Goal: Transaction & Acquisition: Purchase product/service

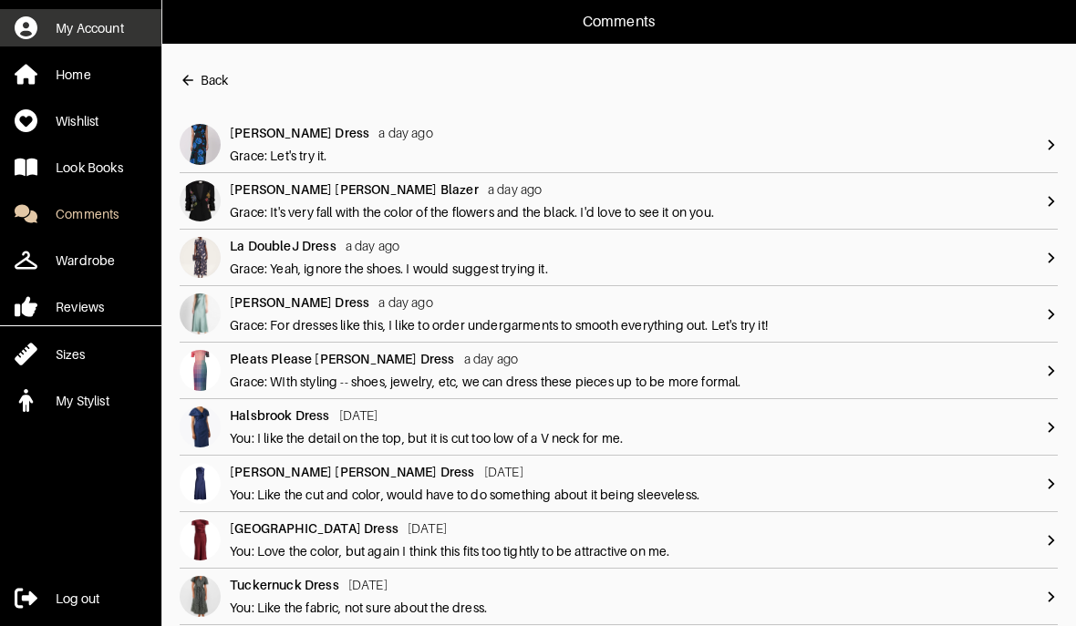
click at [83, 12] on link "My Account" at bounding box center [80, 27] width 161 height 37
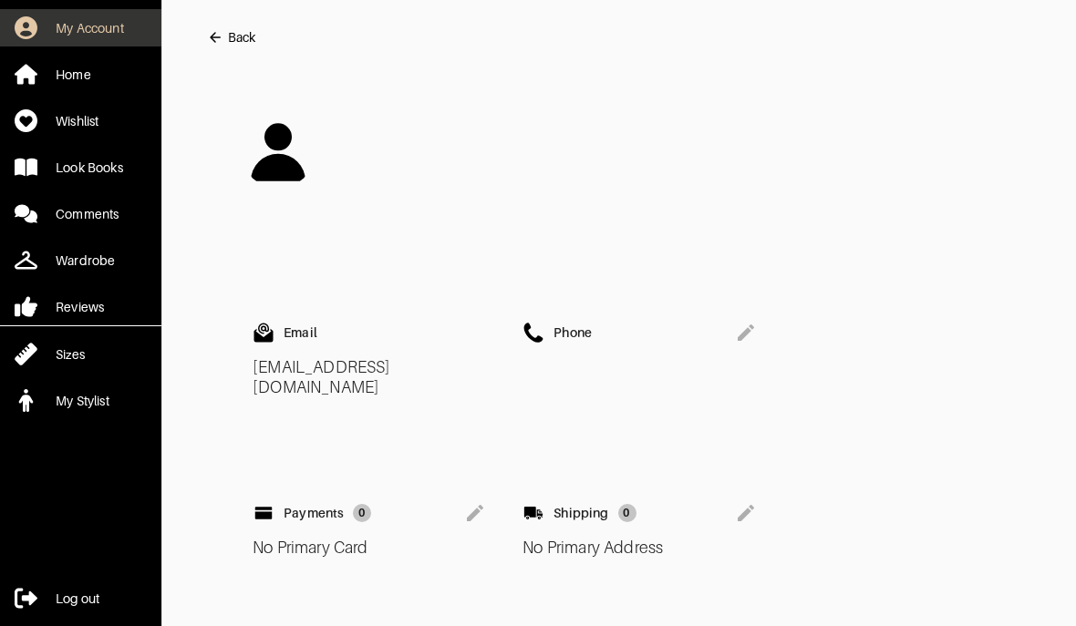
scroll to position [71, 0]
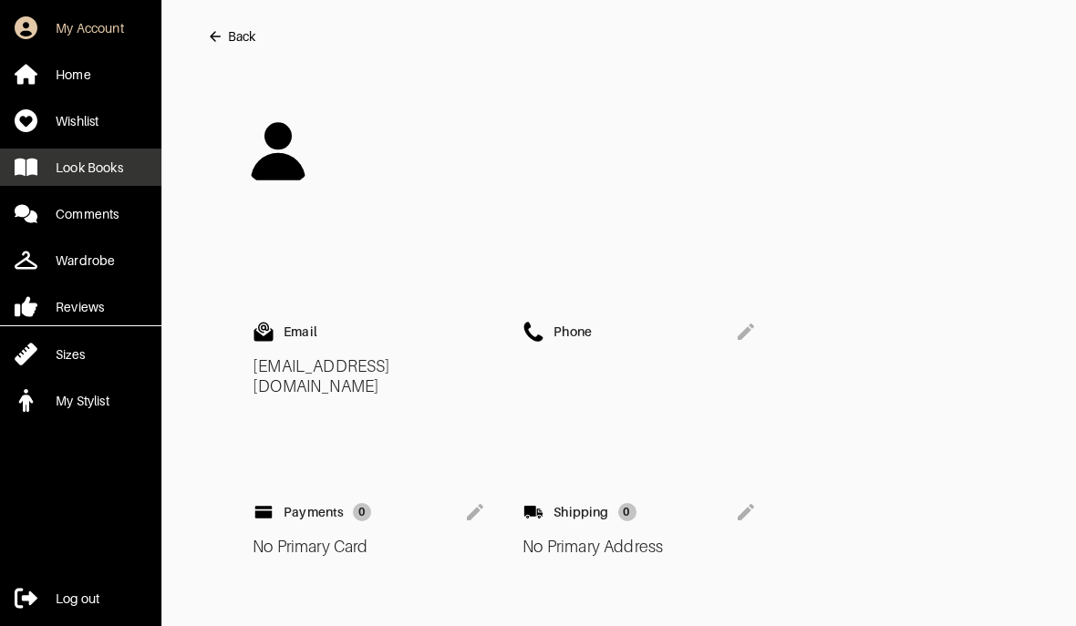
click at [75, 181] on link "Look Books" at bounding box center [80, 167] width 161 height 37
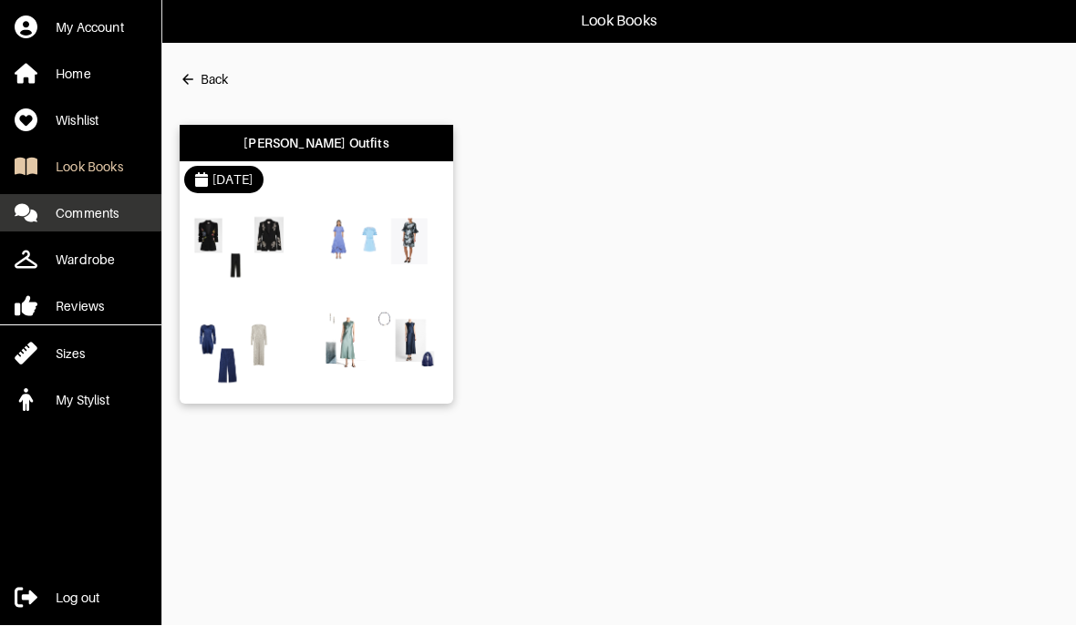
click at [78, 223] on link "Comments" at bounding box center [80, 213] width 161 height 37
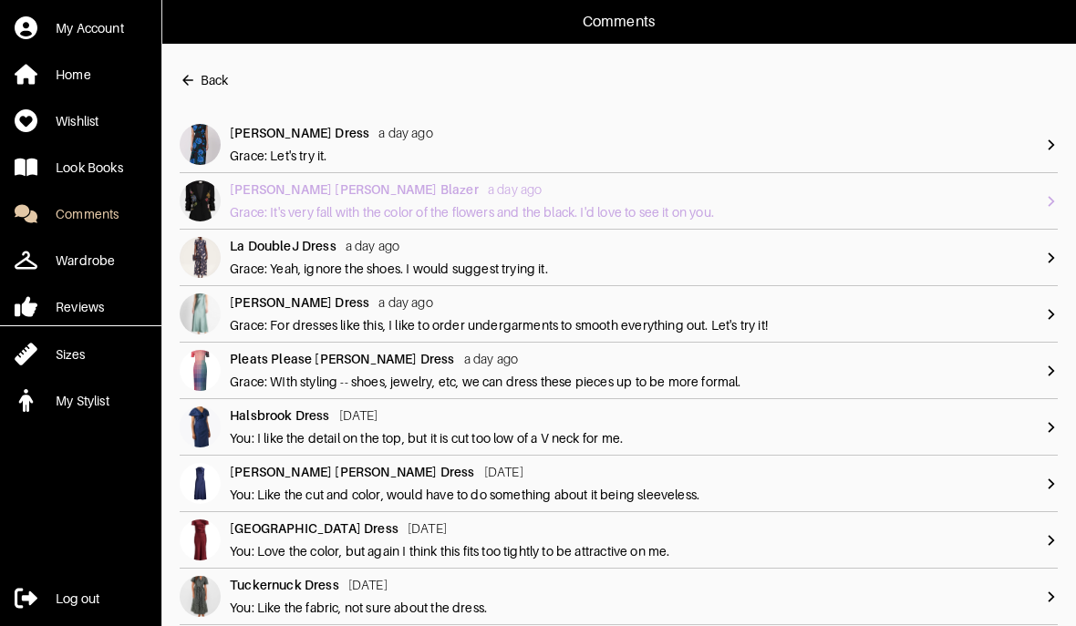
click at [1037, 200] on div "Neiman Marcus Blazer a day ago Grace: It's very fall with the color of the flow…" at bounding box center [637, 201] width 815 height 41
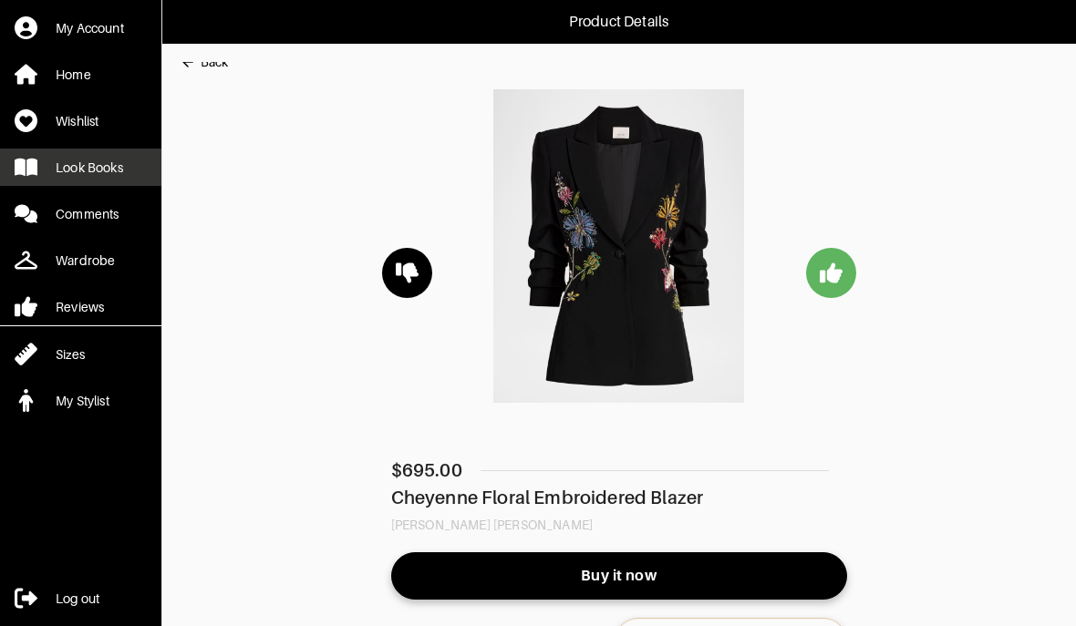
click at [98, 159] on div "Look Books" at bounding box center [89, 168] width 67 height 18
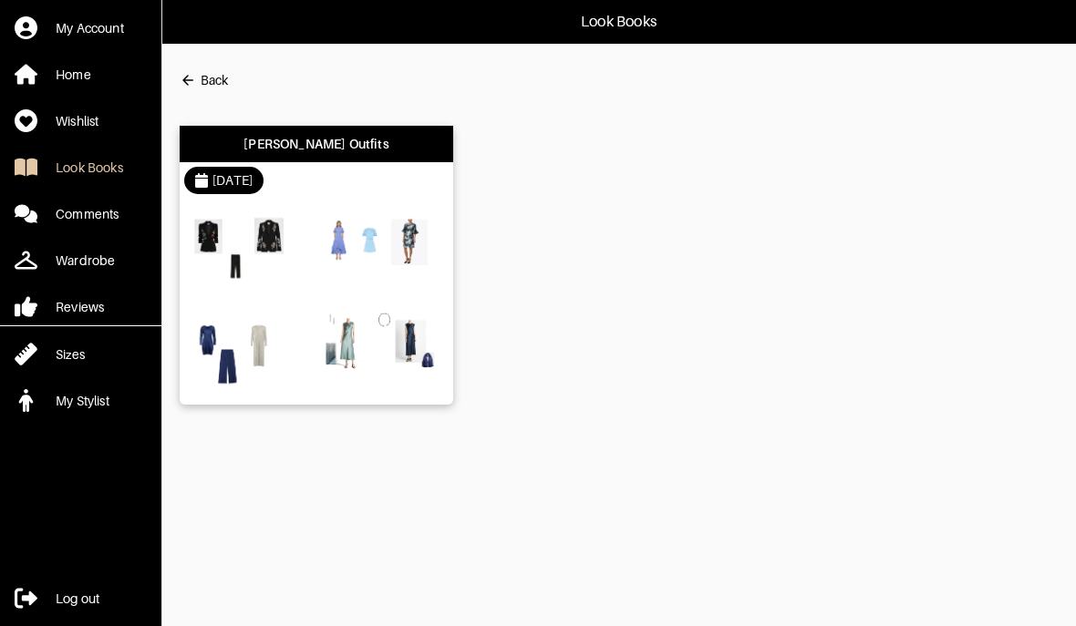
click at [212, 226] on img at bounding box center [250, 251] width 123 height 87
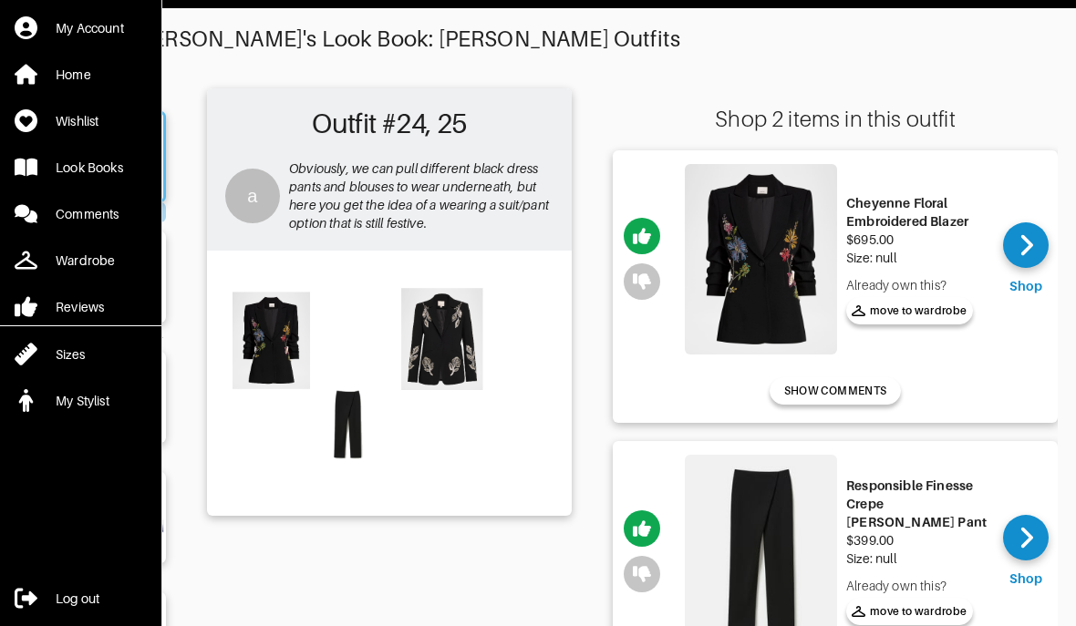
scroll to position [0, 123]
click at [1036, 243] on div at bounding box center [1026, 246] width 46 height 46
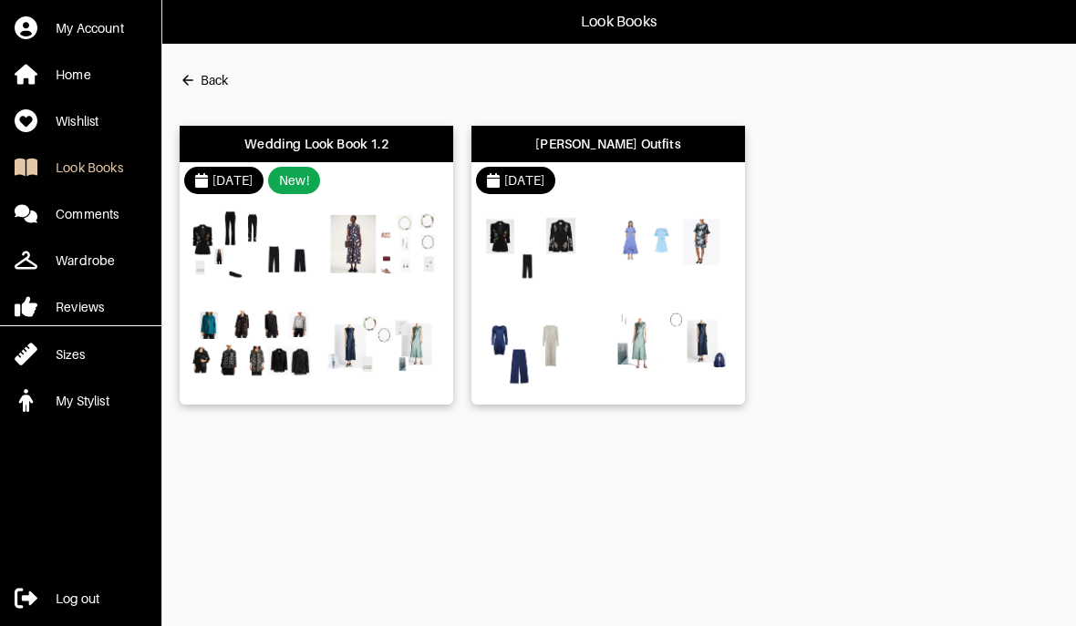
click at [632, 317] on img at bounding box center [674, 349] width 123 height 87
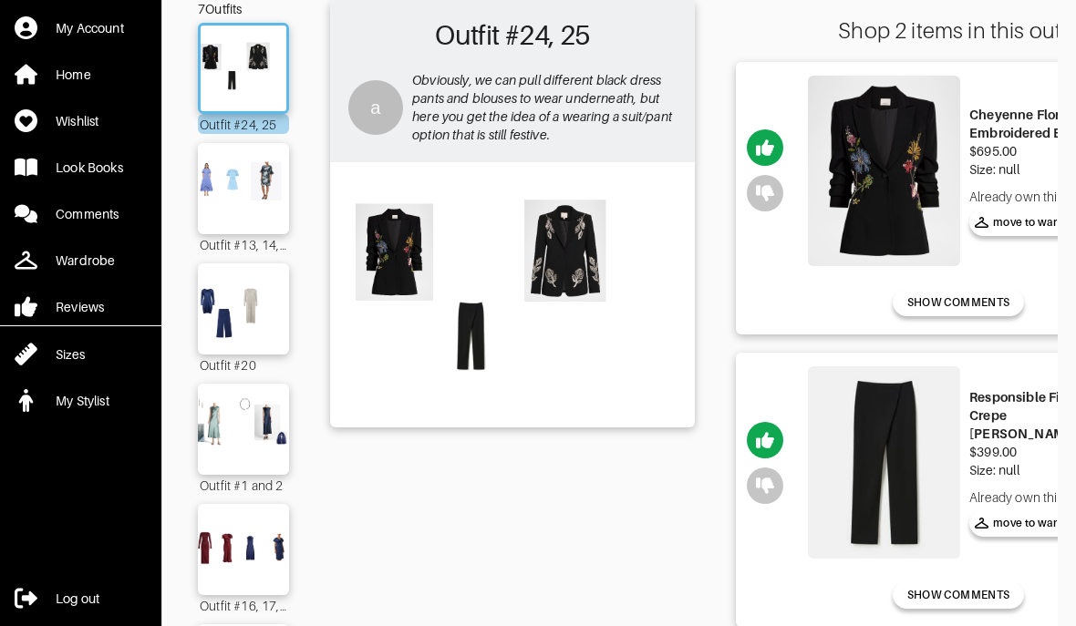
scroll to position [125, 0]
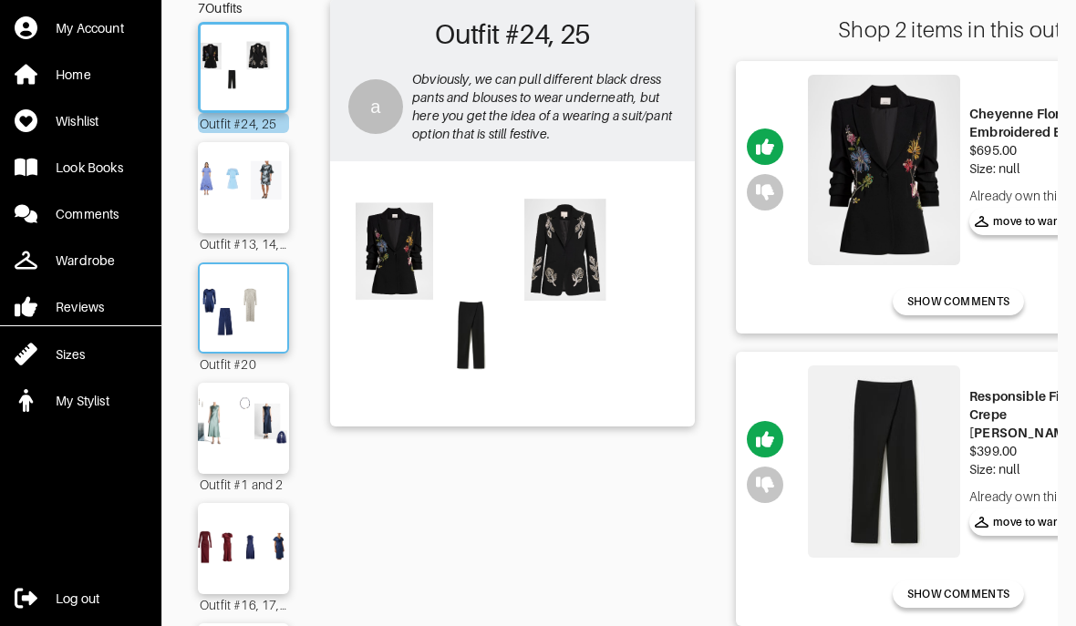
click at [241, 295] on img at bounding box center [243, 308] width 98 height 69
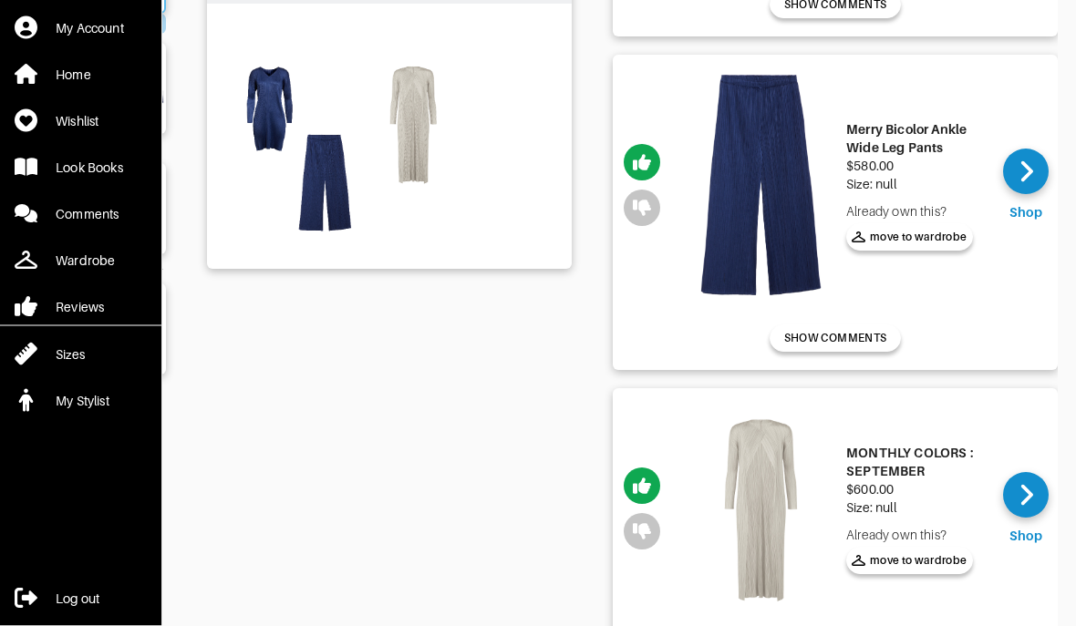
scroll to position [0, 123]
click at [1041, 502] on div at bounding box center [1026, 496] width 46 height 46
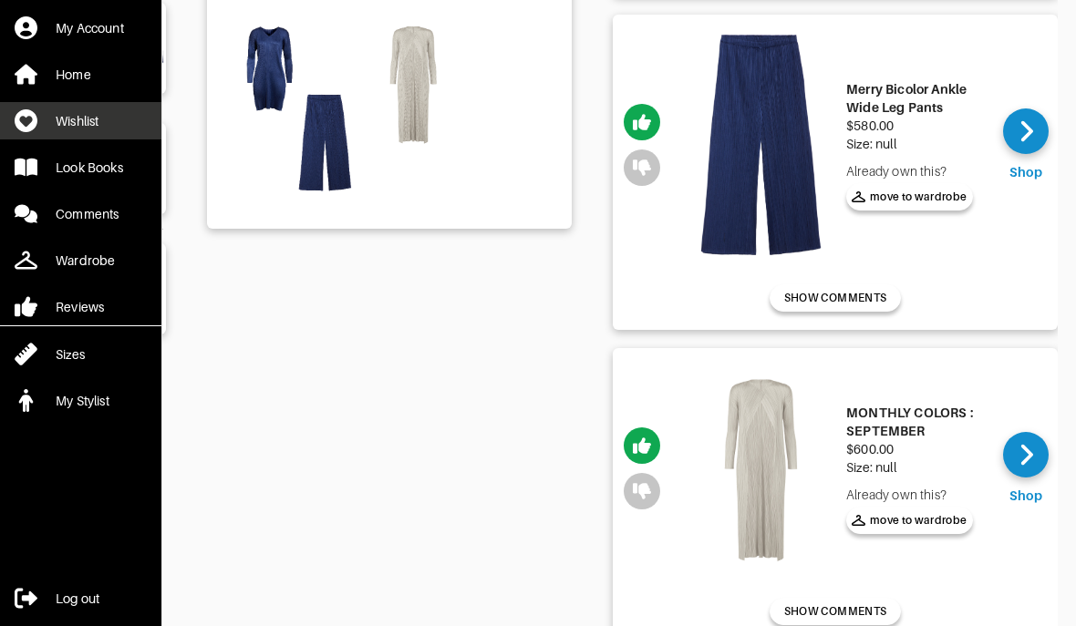
click at [94, 128] on div "Wishlist" at bounding box center [77, 121] width 43 height 18
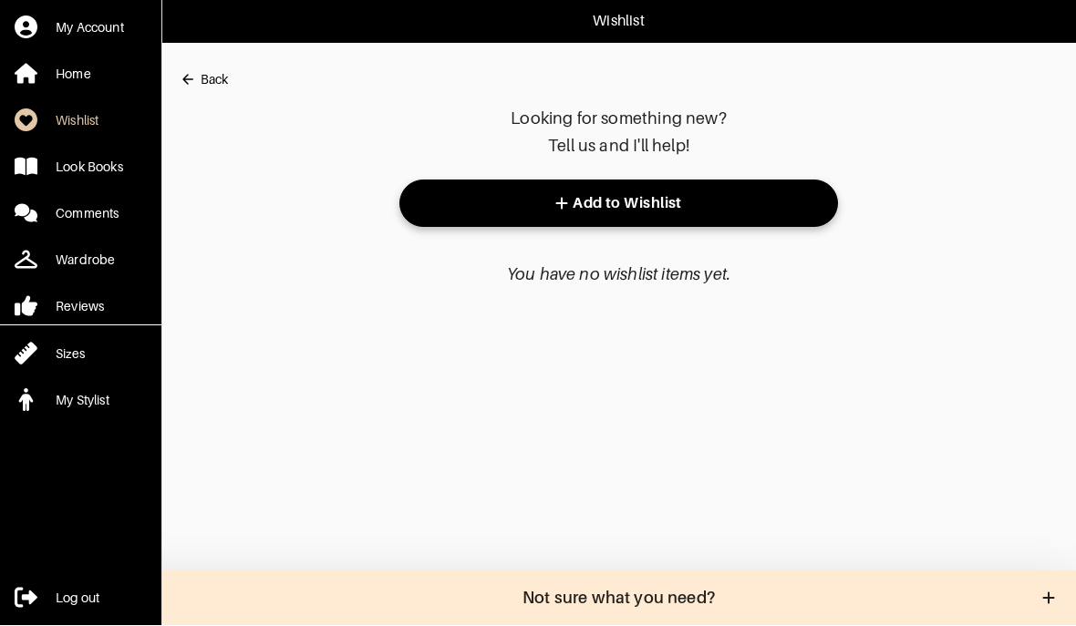
click at [201, 76] on div "Back" at bounding box center [214, 80] width 27 height 18
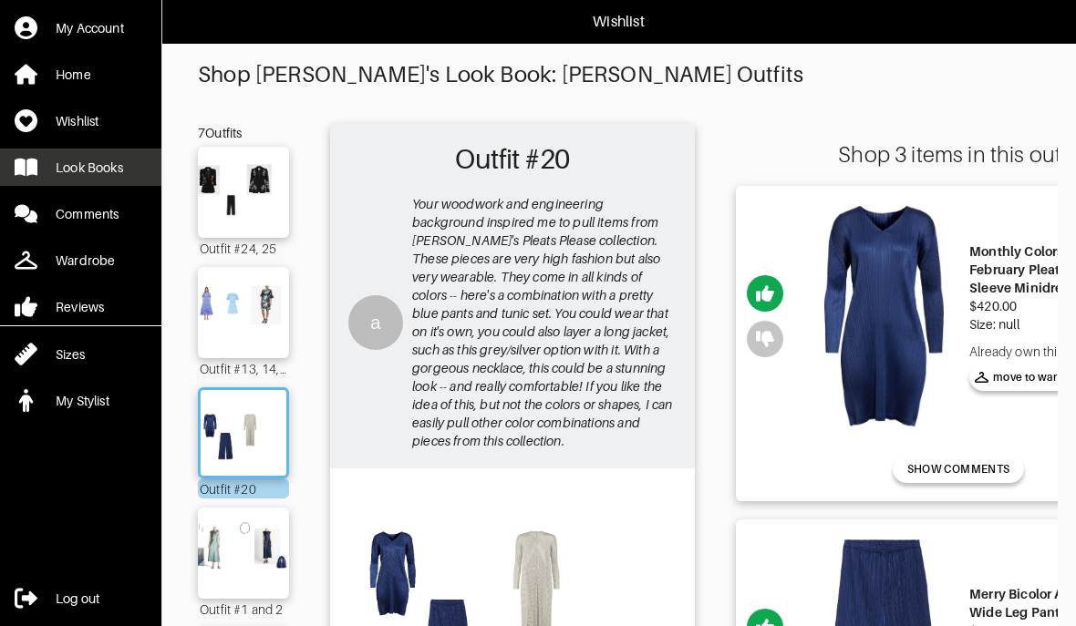
click at [113, 171] on div "Look Books" at bounding box center [89, 168] width 67 height 18
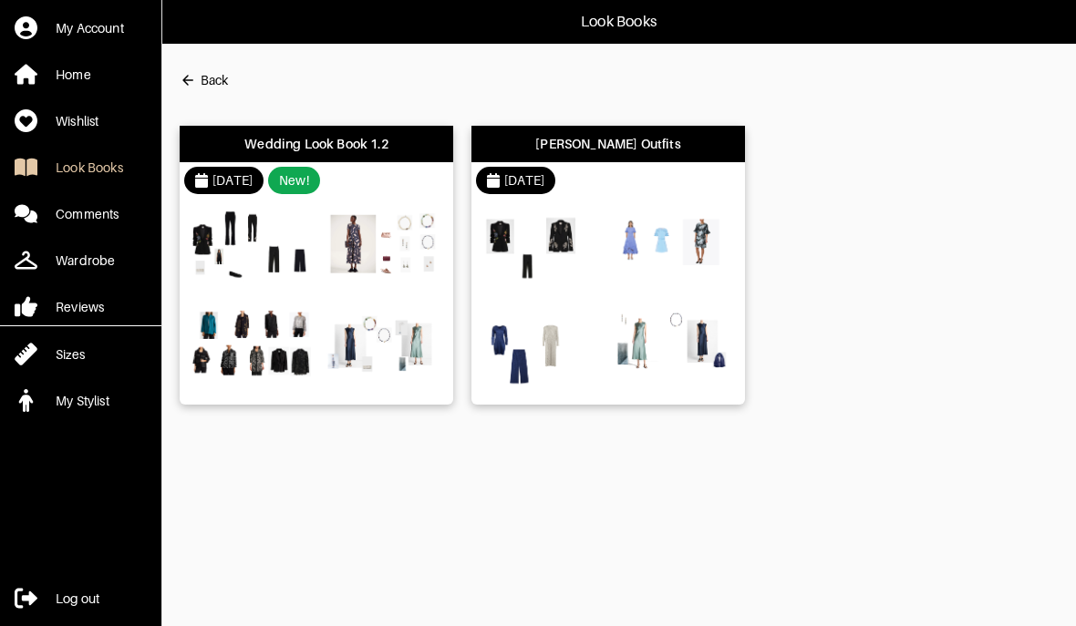
click at [328, 314] on img at bounding box center [382, 349] width 123 height 87
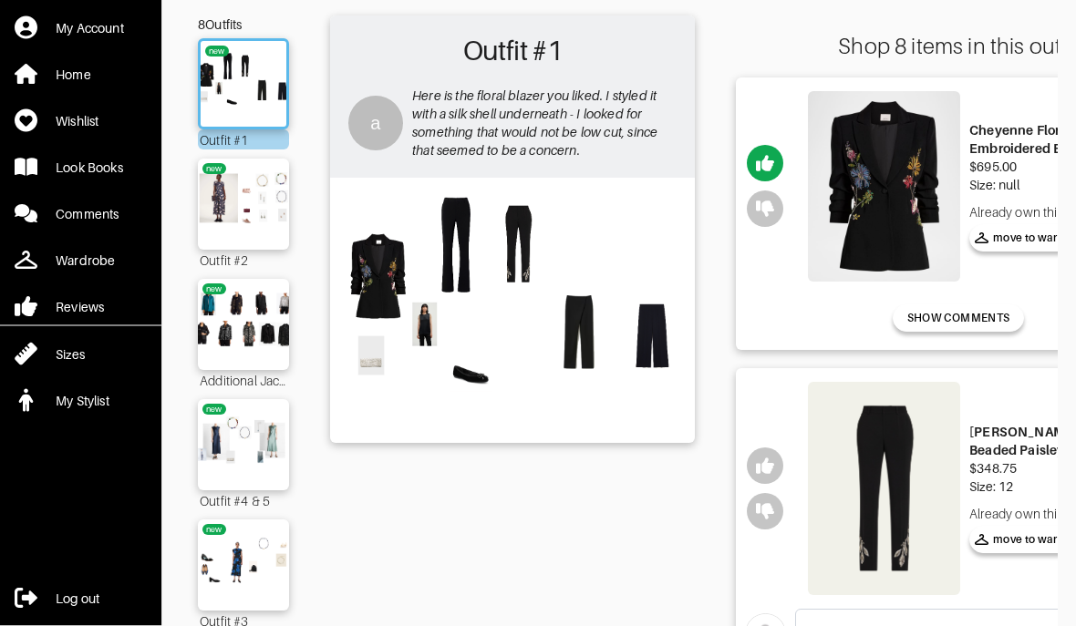
scroll to position [109, 0]
click at [233, 216] on img at bounding box center [243, 204] width 98 height 69
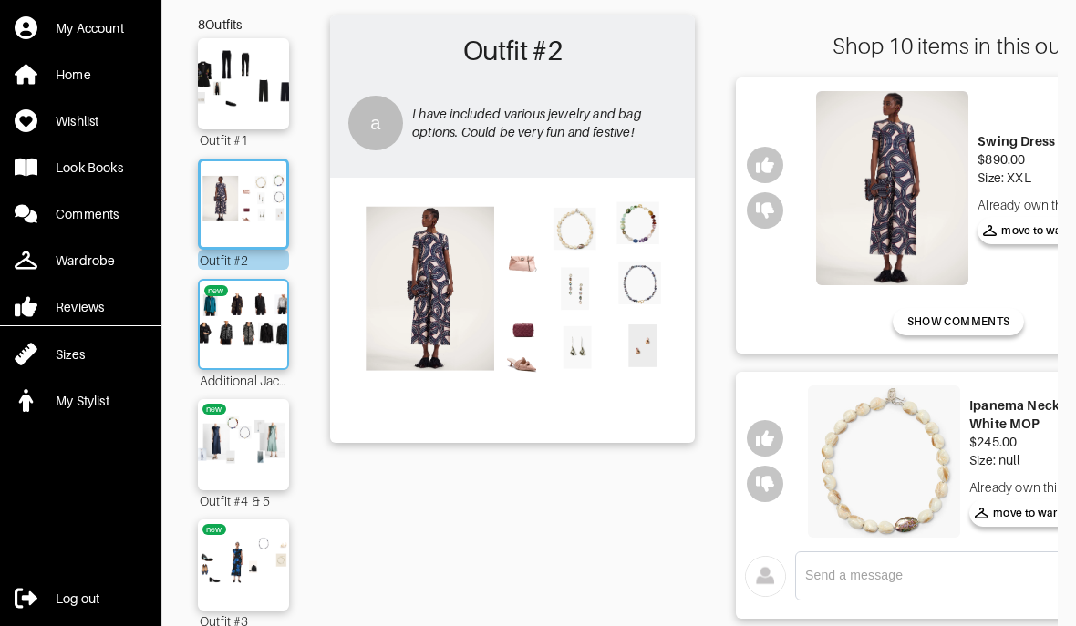
click at [246, 334] on img at bounding box center [243, 324] width 98 height 69
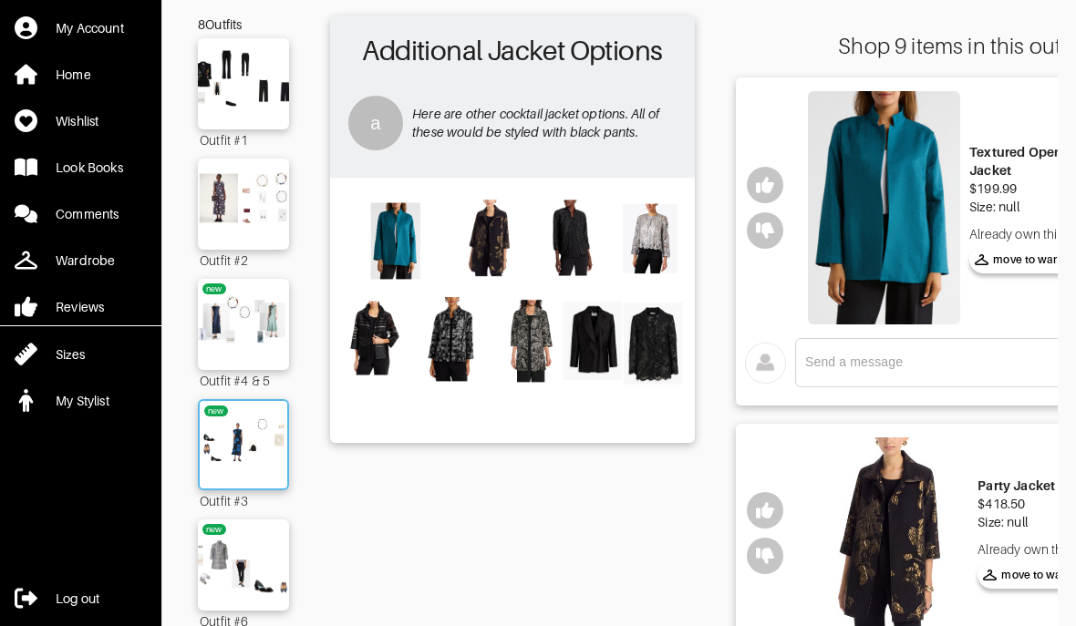
click at [231, 464] on img at bounding box center [243, 444] width 98 height 69
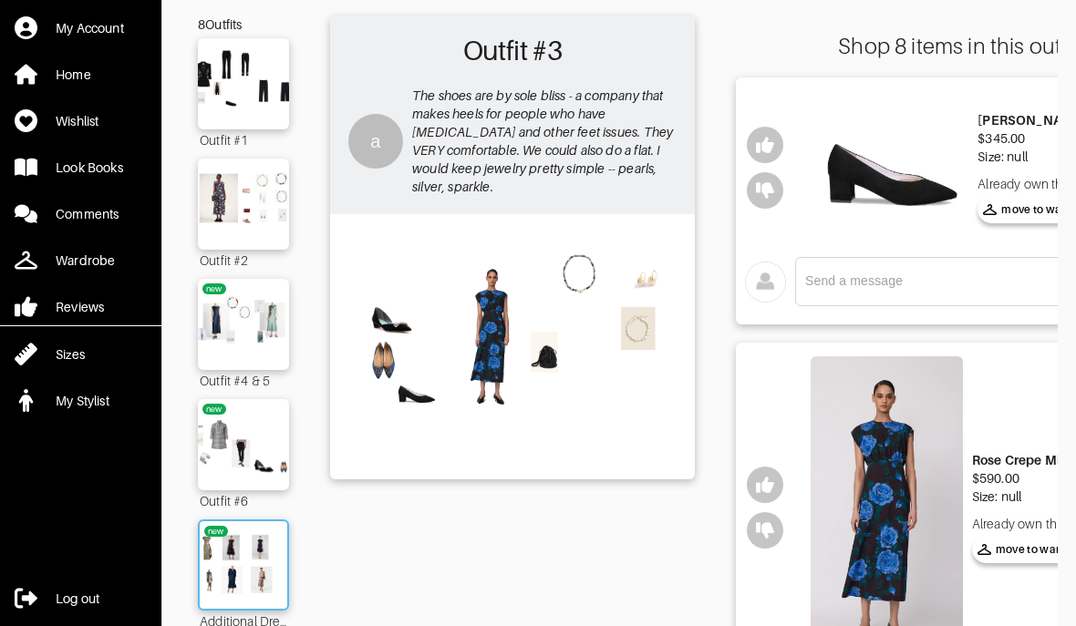
click at [232, 566] on img at bounding box center [243, 565] width 98 height 69
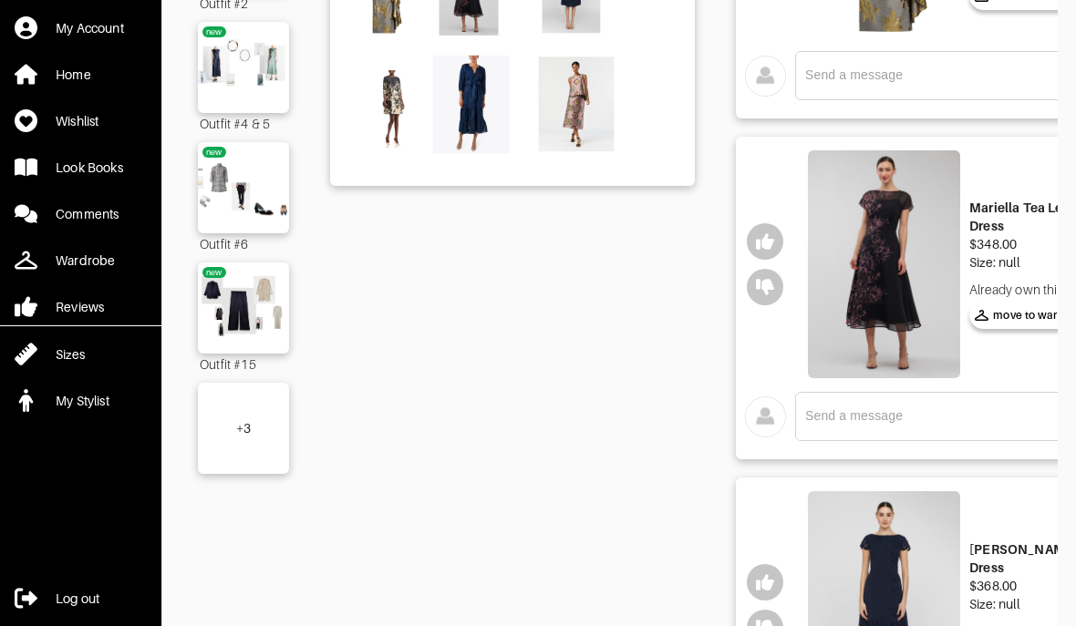
scroll to position [368, 0]
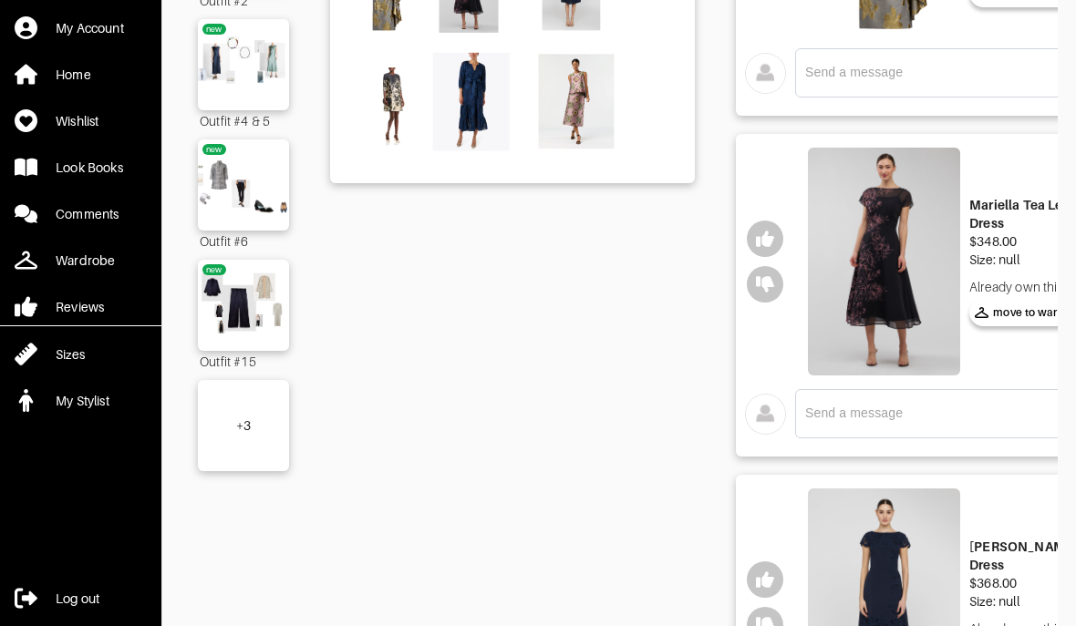
click at [236, 434] on div "+ 3" at bounding box center [243, 426] width 15 height 18
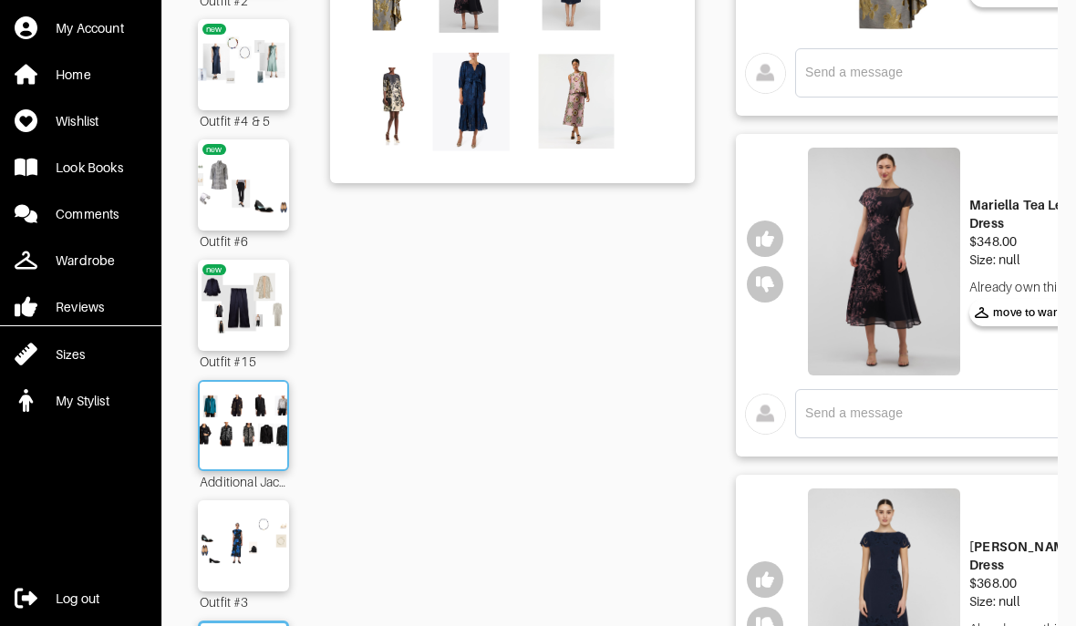
click at [224, 426] on img at bounding box center [243, 425] width 98 height 69
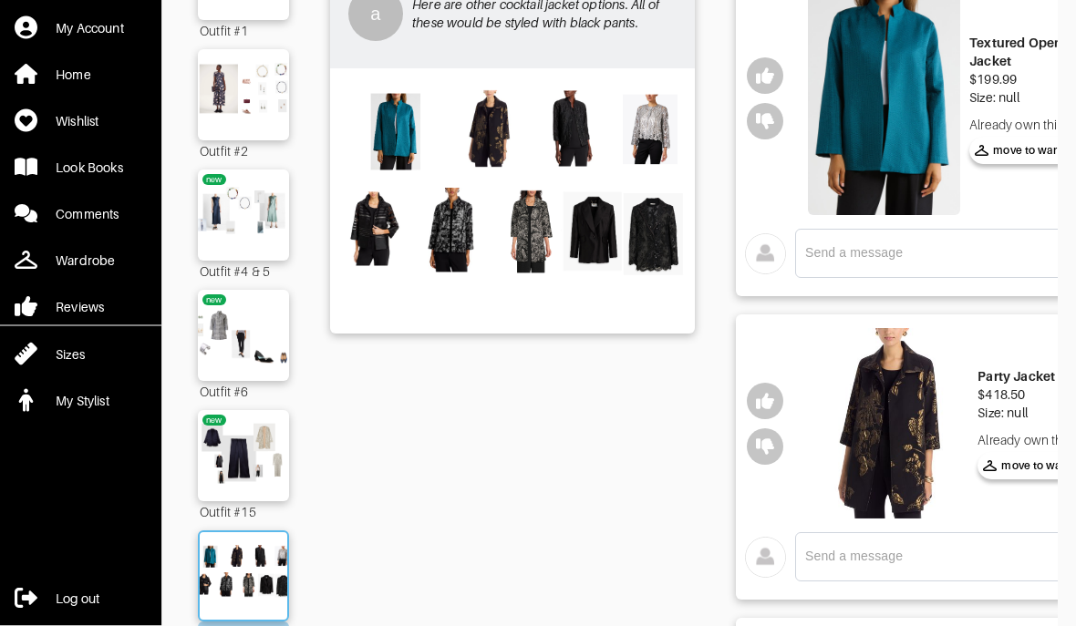
scroll to position [212, 0]
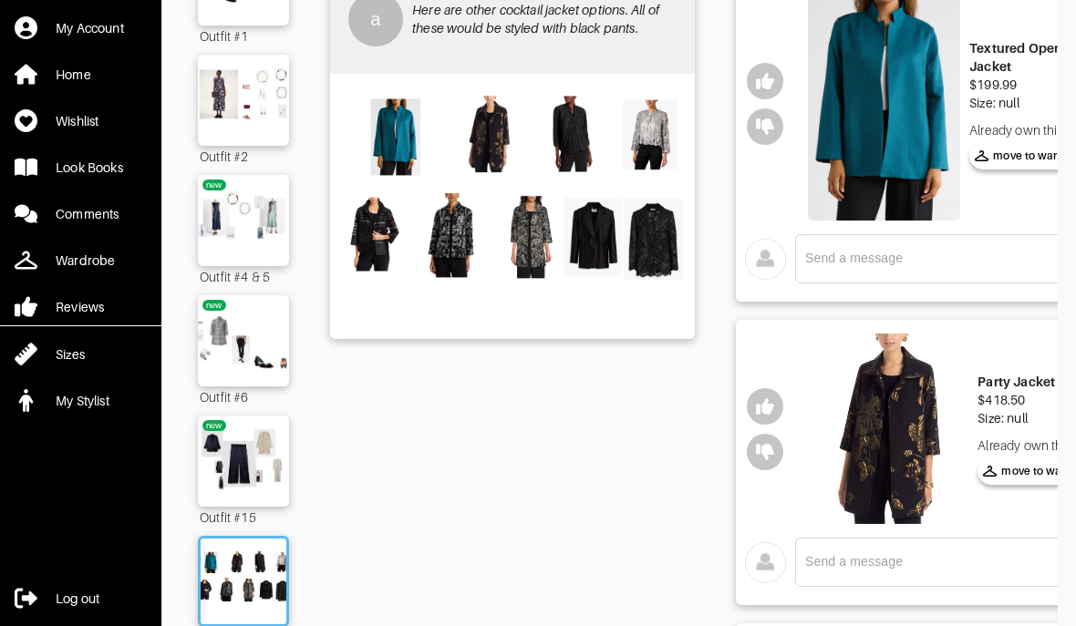
click at [655, 285] on img at bounding box center [512, 205] width 347 height 244
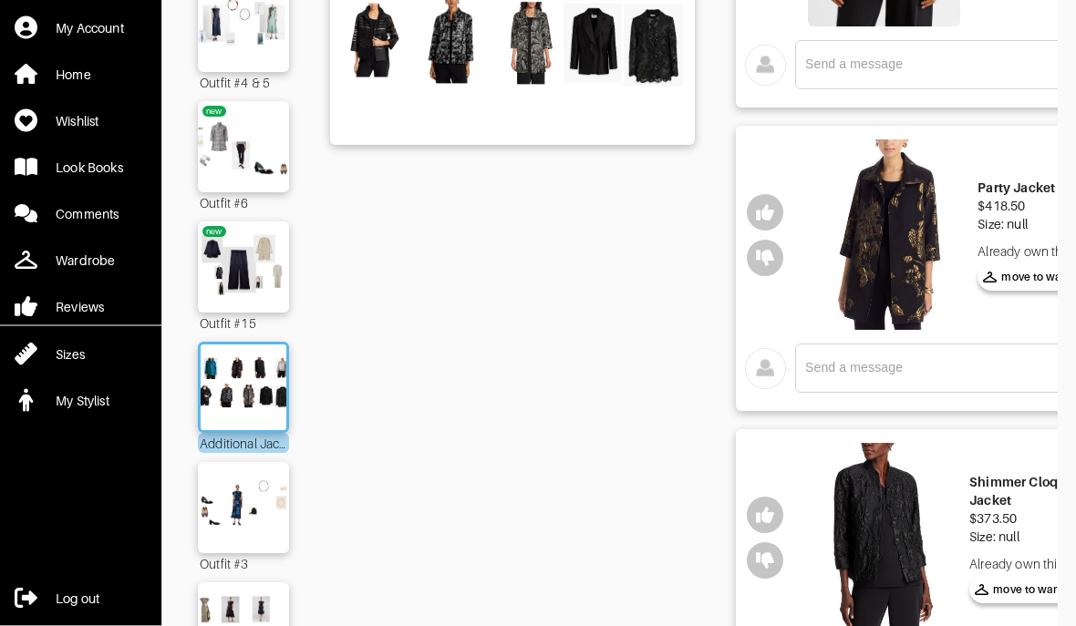
scroll to position [409, 0]
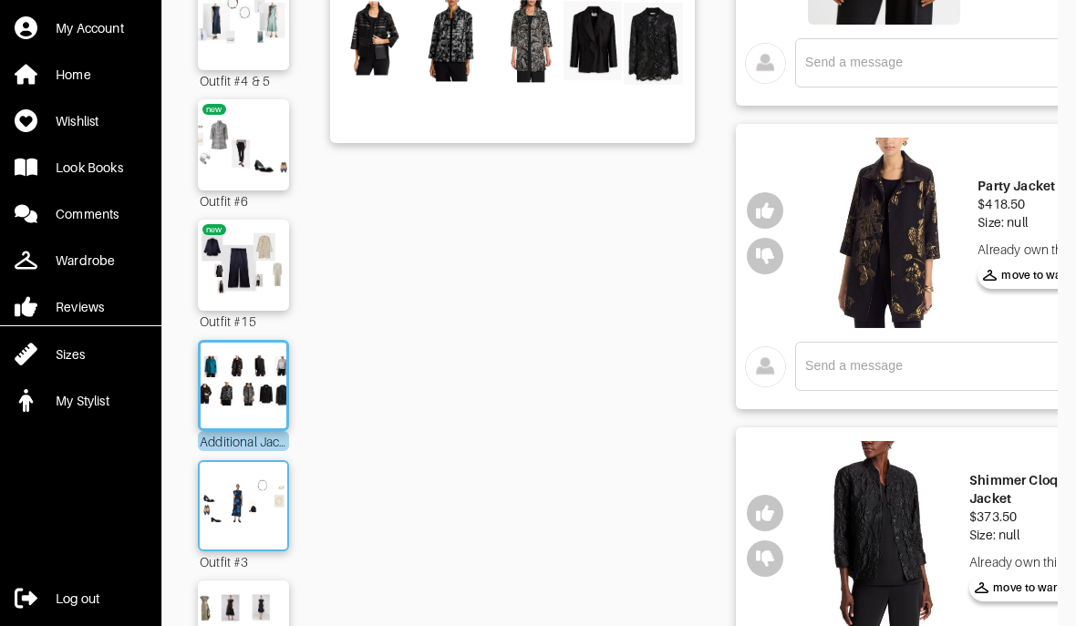
click at [226, 535] on img at bounding box center [243, 505] width 98 height 69
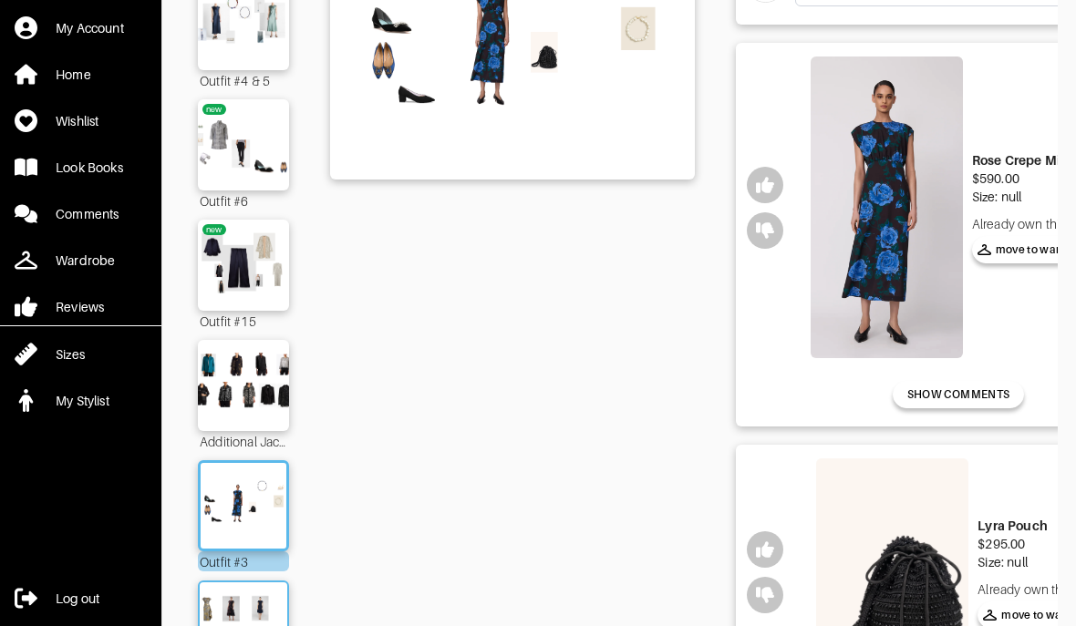
click at [242, 626] on img at bounding box center [243, 626] width 98 height 69
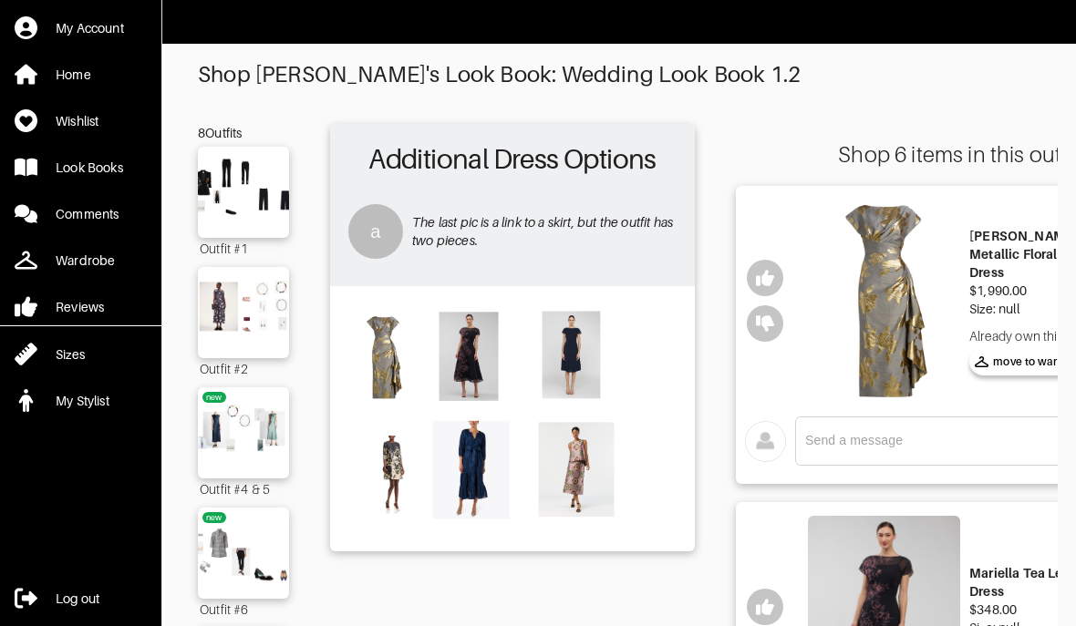
click at [387, 388] on img at bounding box center [512, 417] width 347 height 244
click at [233, 207] on img at bounding box center [243, 192] width 98 height 69
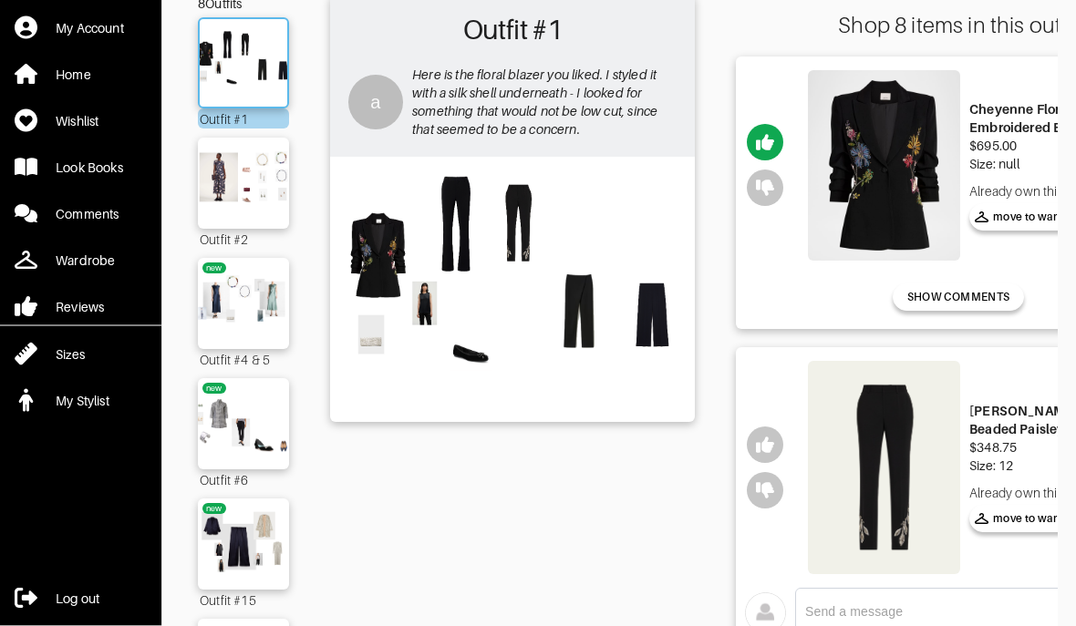
scroll to position [131, 0]
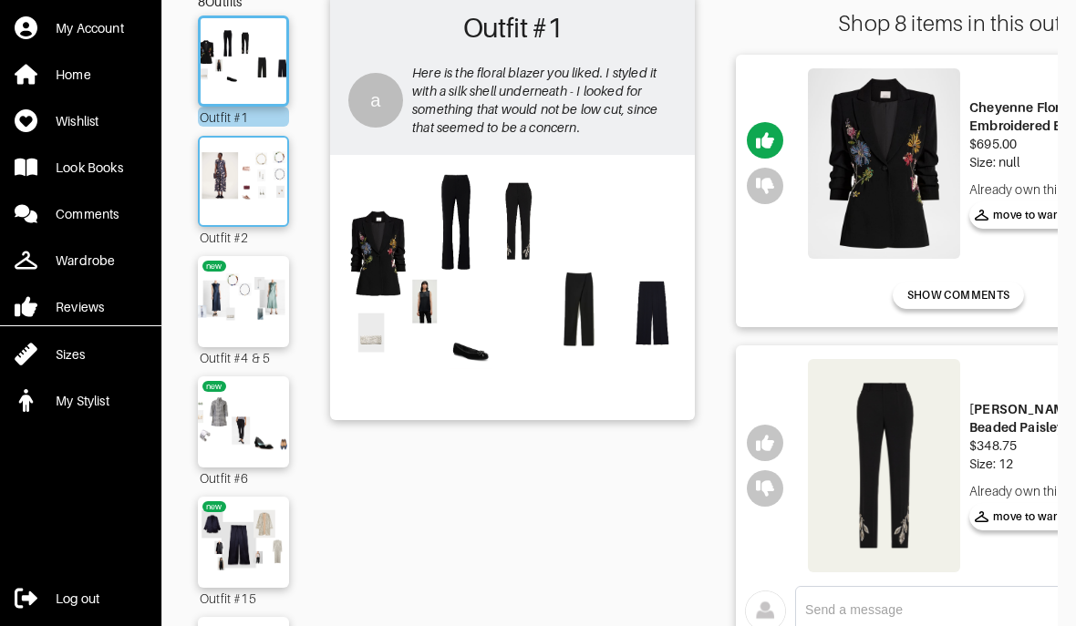
click at [235, 185] on img at bounding box center [243, 181] width 98 height 69
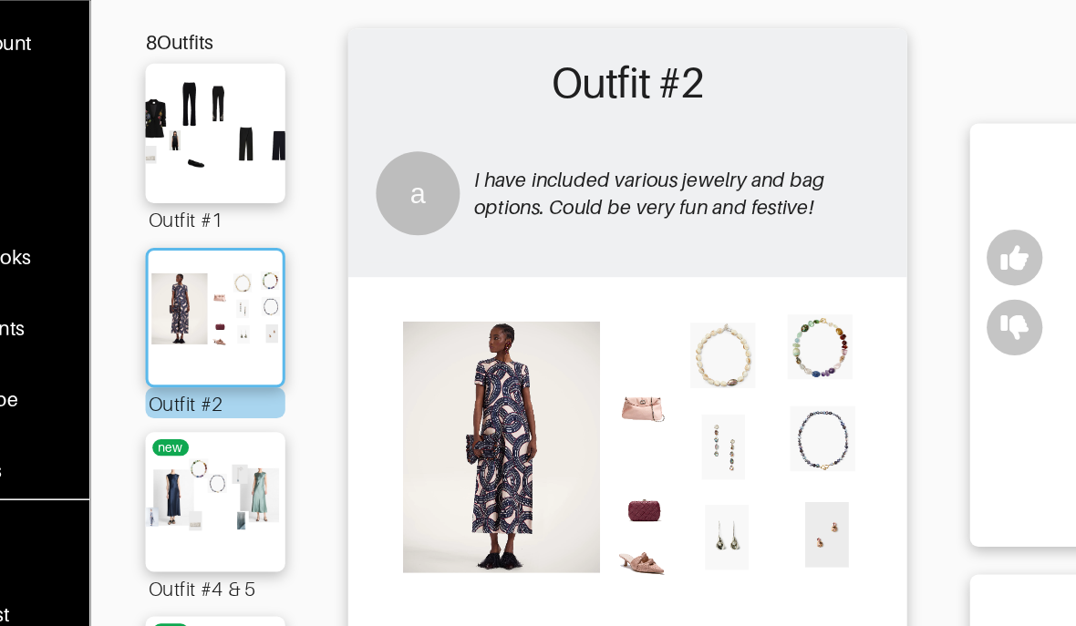
scroll to position [98, 0]
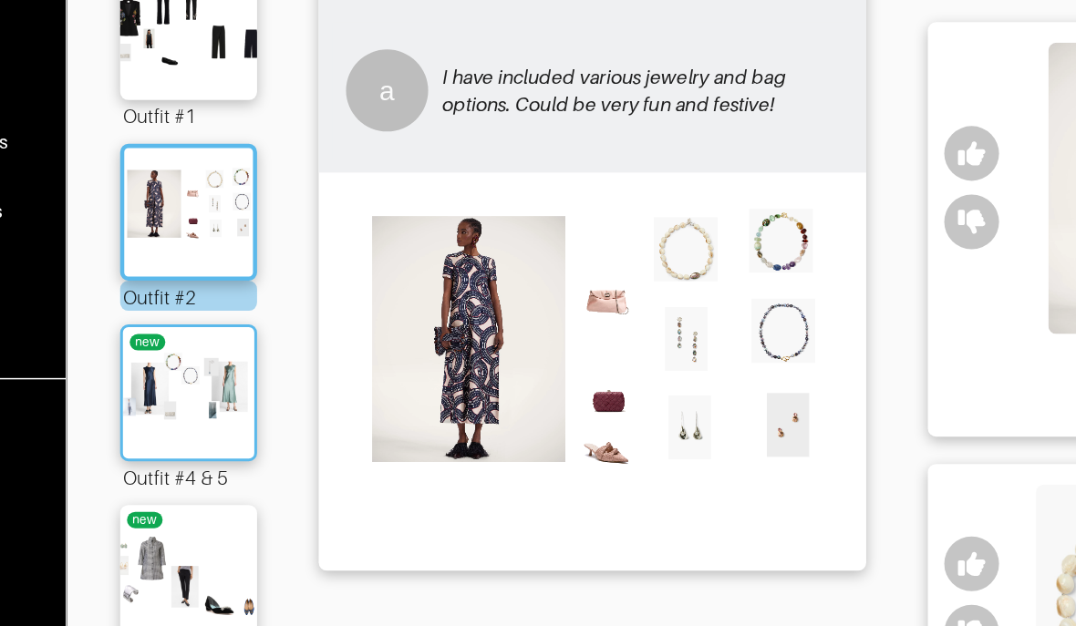
click at [194, 301] on img at bounding box center [243, 335] width 98 height 69
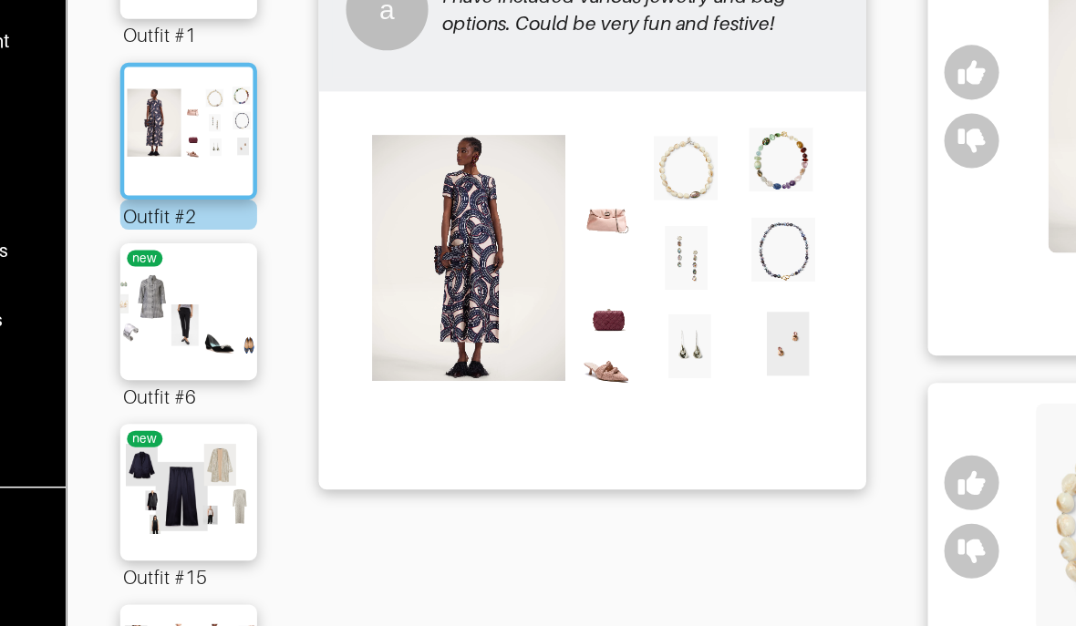
scroll to position [224, 0]
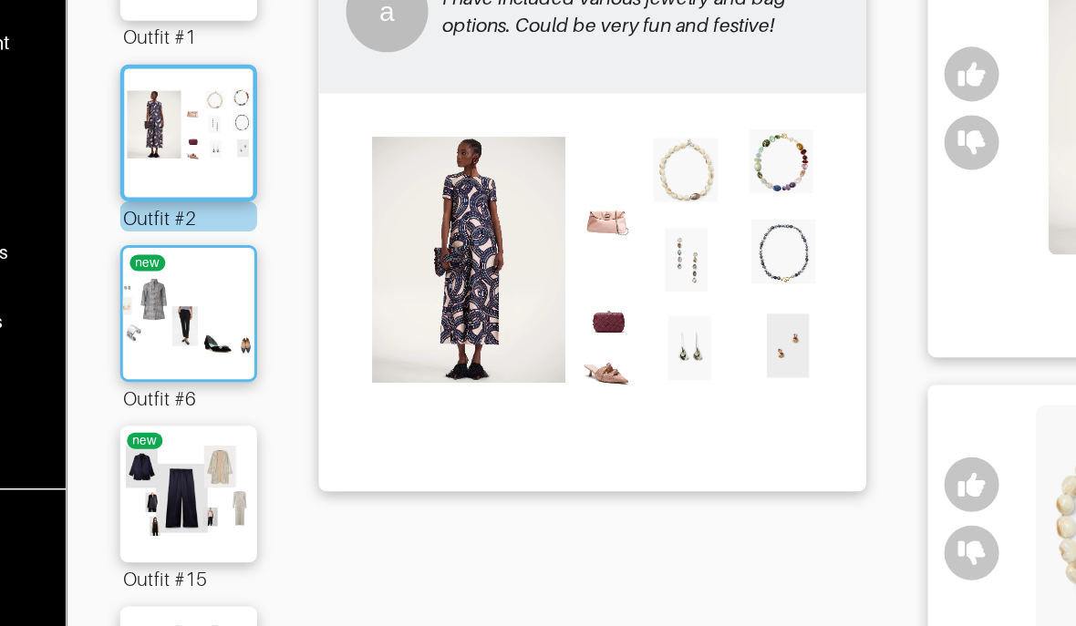
click at [194, 238] on img at bounding box center [243, 208] width 98 height 69
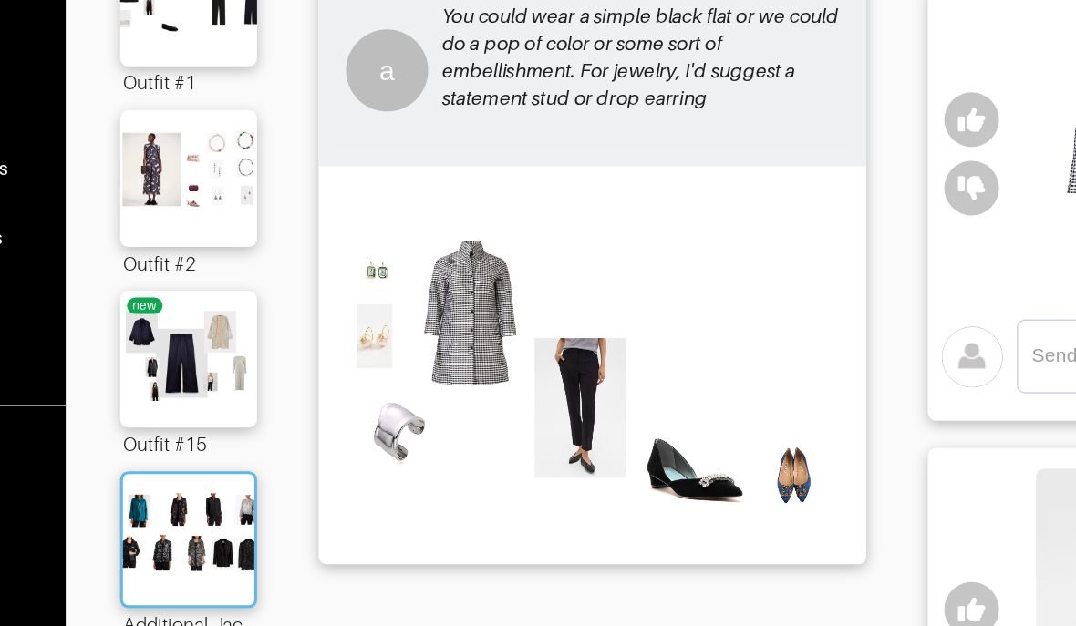
click at [194, 381] on img at bounding box center [243, 415] width 98 height 69
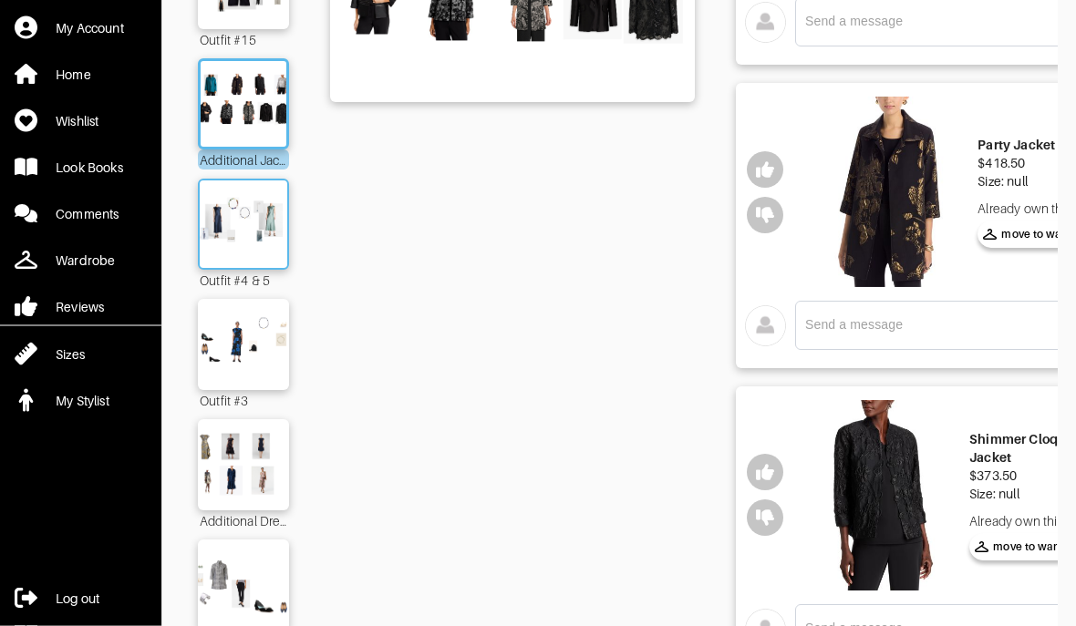
scroll to position [450, 0]
click at [246, 243] on img at bounding box center [243, 224] width 98 height 69
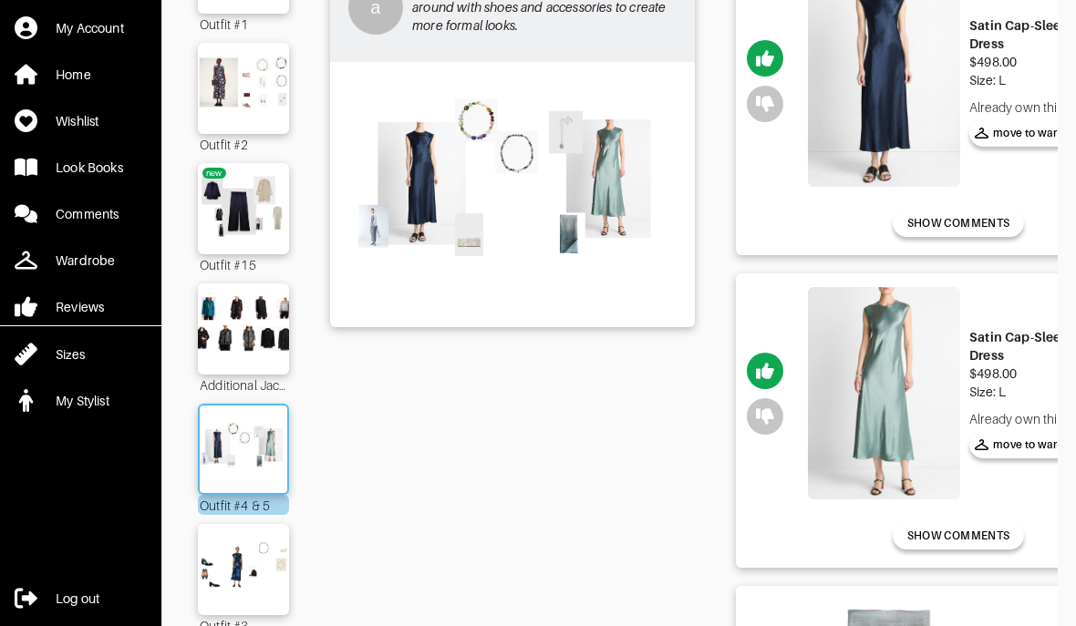
scroll to position [369, 0]
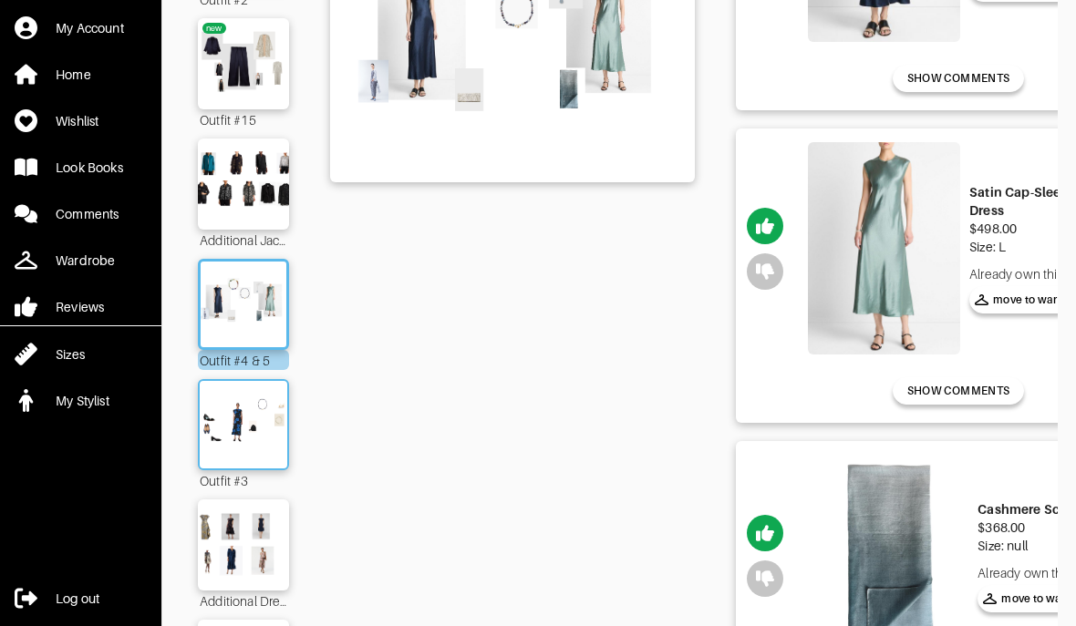
click at [217, 441] on img at bounding box center [243, 424] width 98 height 69
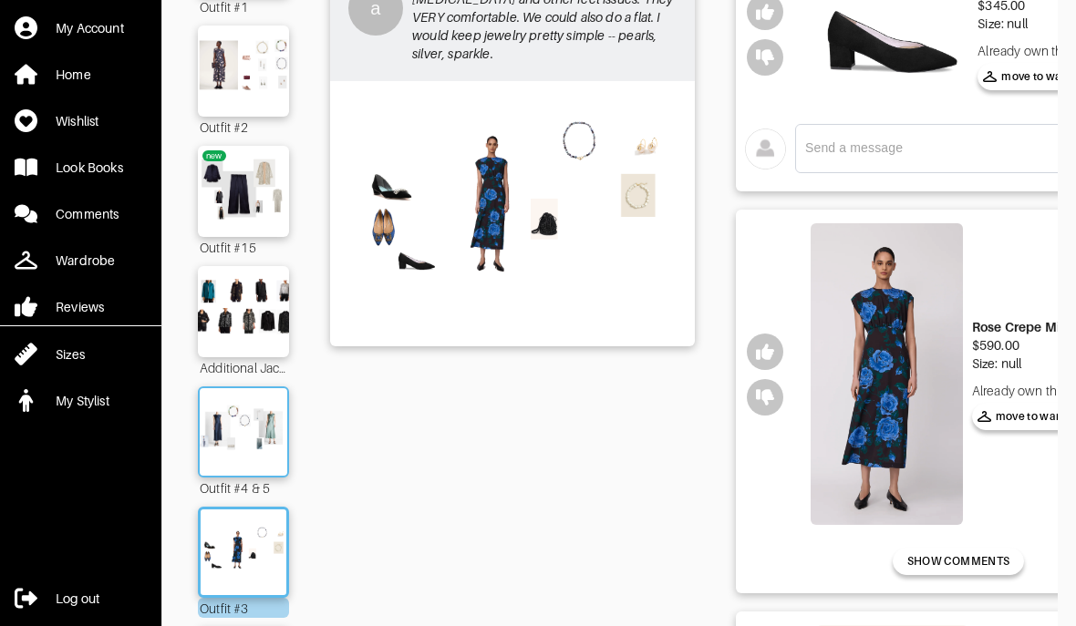
click at [269, 435] on img at bounding box center [243, 432] width 98 height 69
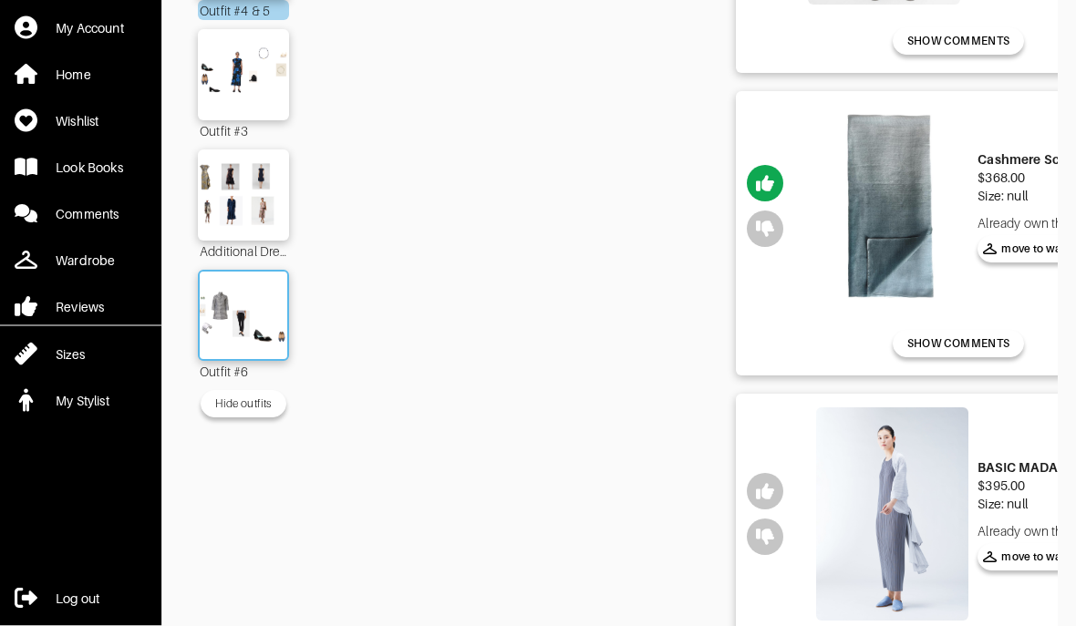
scroll to position [720, 0]
click at [268, 336] on img at bounding box center [243, 315] width 98 height 69
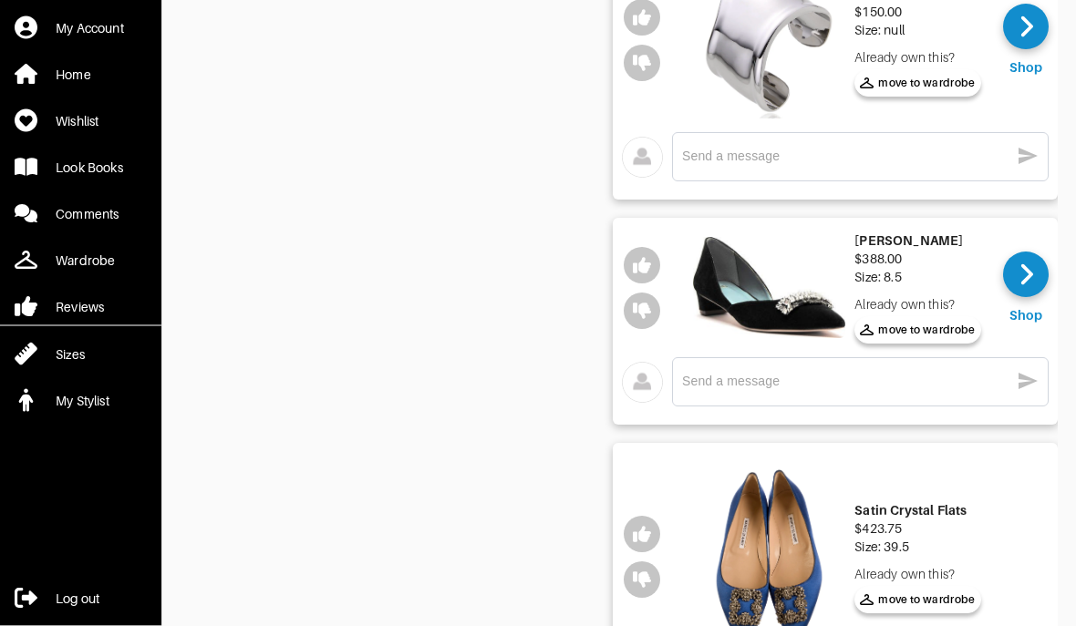
scroll to position [0, 123]
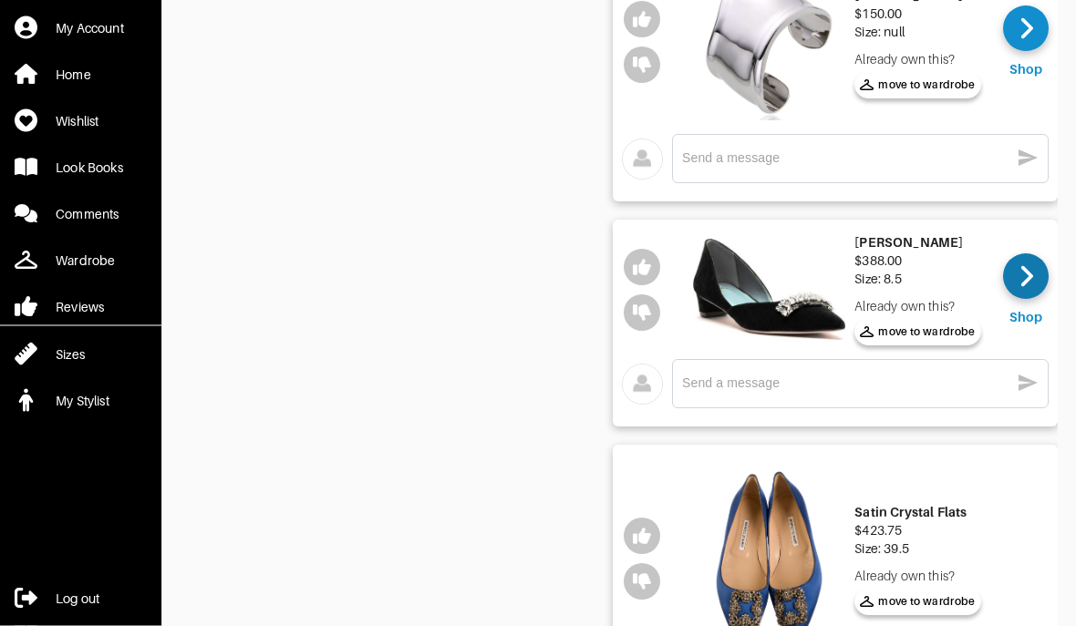
click at [1027, 276] on icon at bounding box center [1027, 277] width 14 height 27
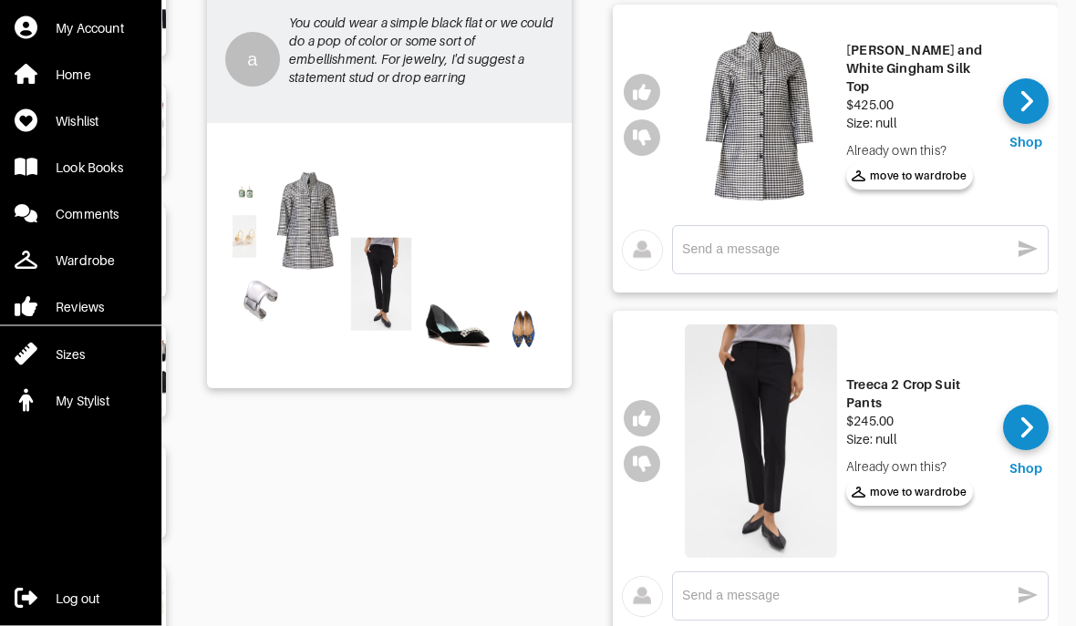
scroll to position [181, 0]
click at [1026, 430] on icon at bounding box center [1027, 427] width 14 height 27
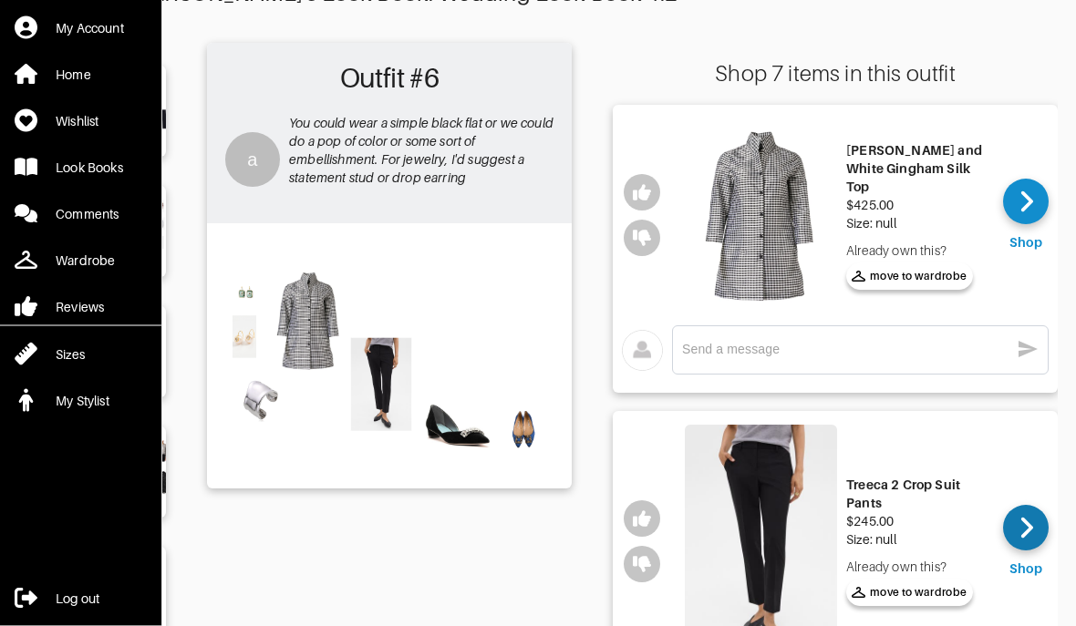
scroll to position [0, 0]
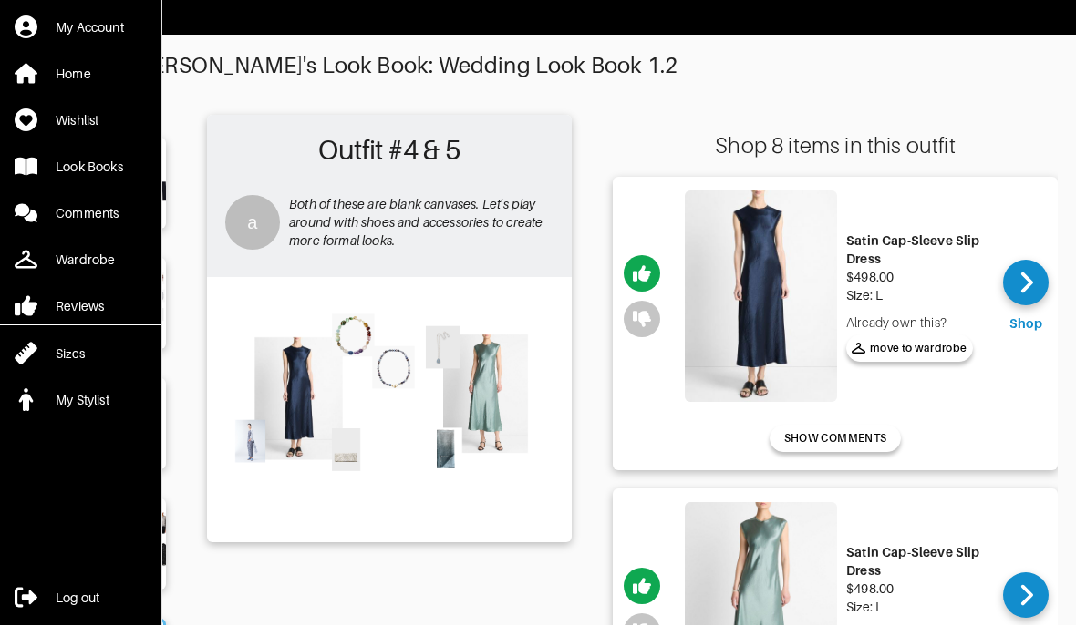
scroll to position [9, 0]
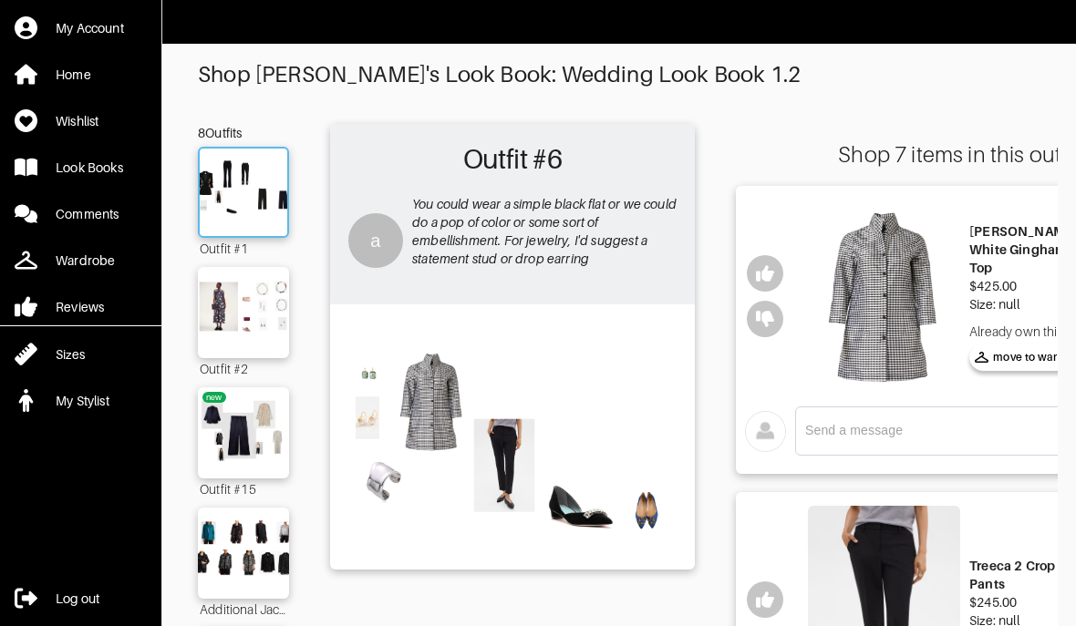
click at [246, 188] on img at bounding box center [243, 192] width 98 height 69
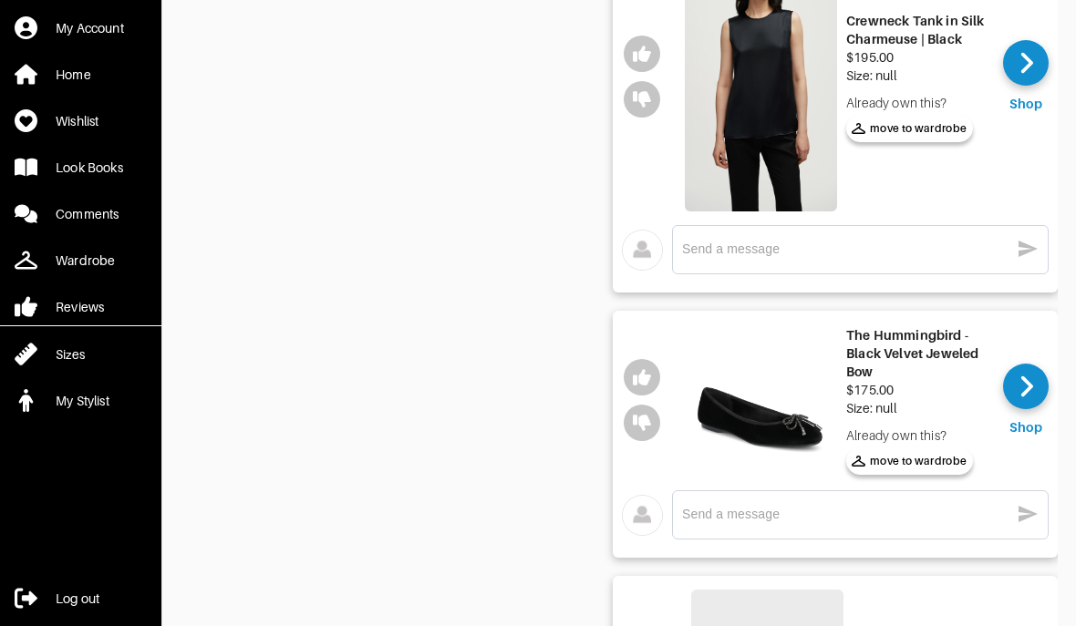
scroll to position [1838, 0]
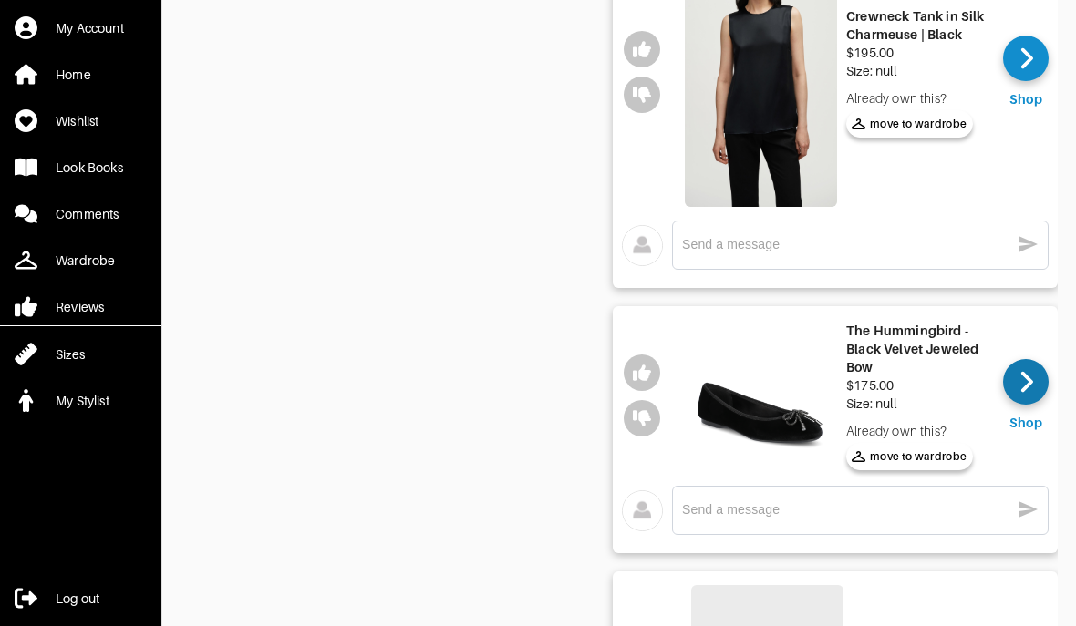
click at [1027, 368] on icon at bounding box center [1027, 381] width 14 height 27
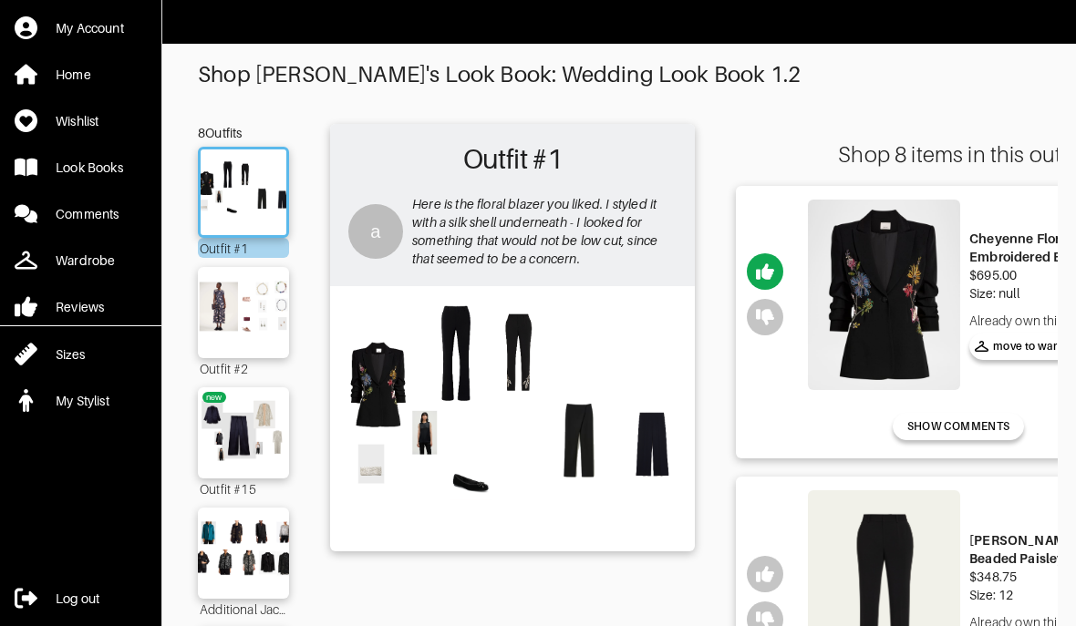
scroll to position [0, 0]
click at [236, 323] on img at bounding box center [243, 312] width 98 height 69
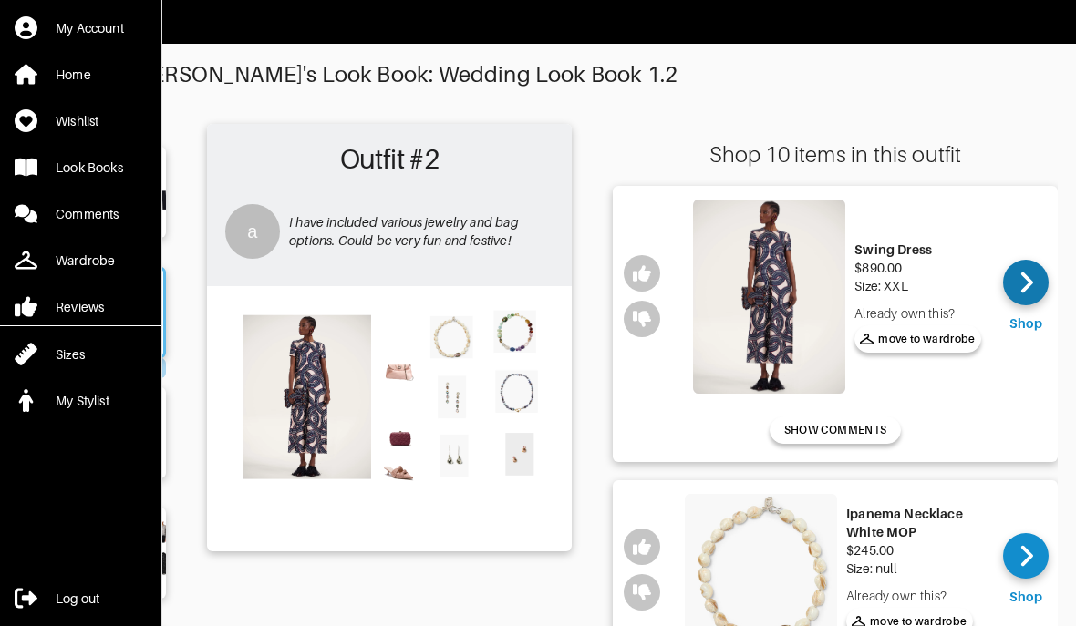
click at [1040, 289] on div at bounding box center [1026, 283] width 46 height 46
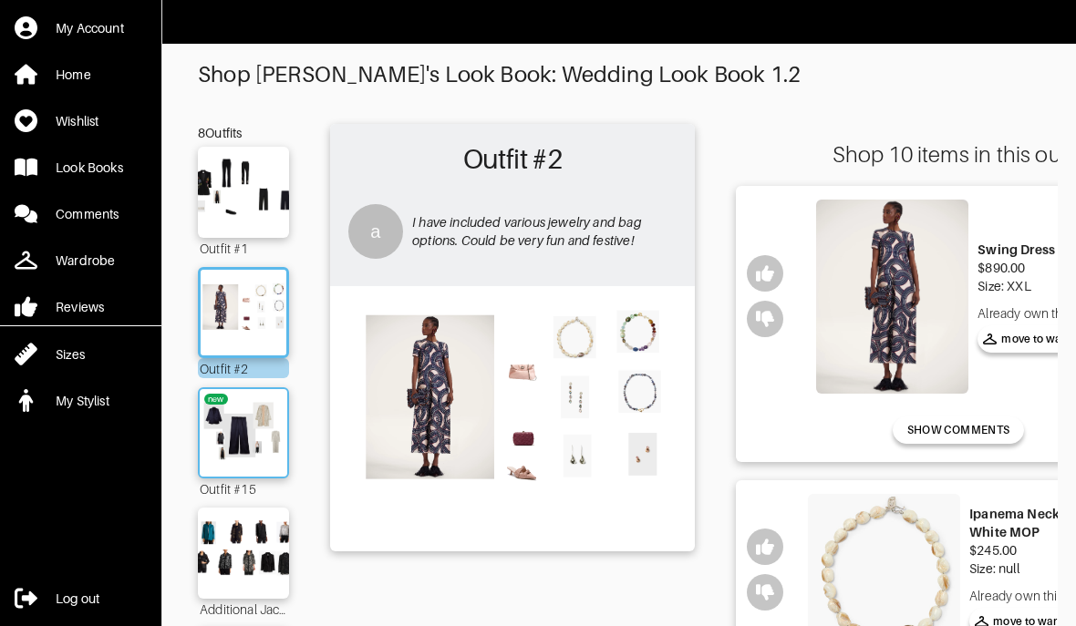
click at [231, 443] on img at bounding box center [243, 433] width 98 height 69
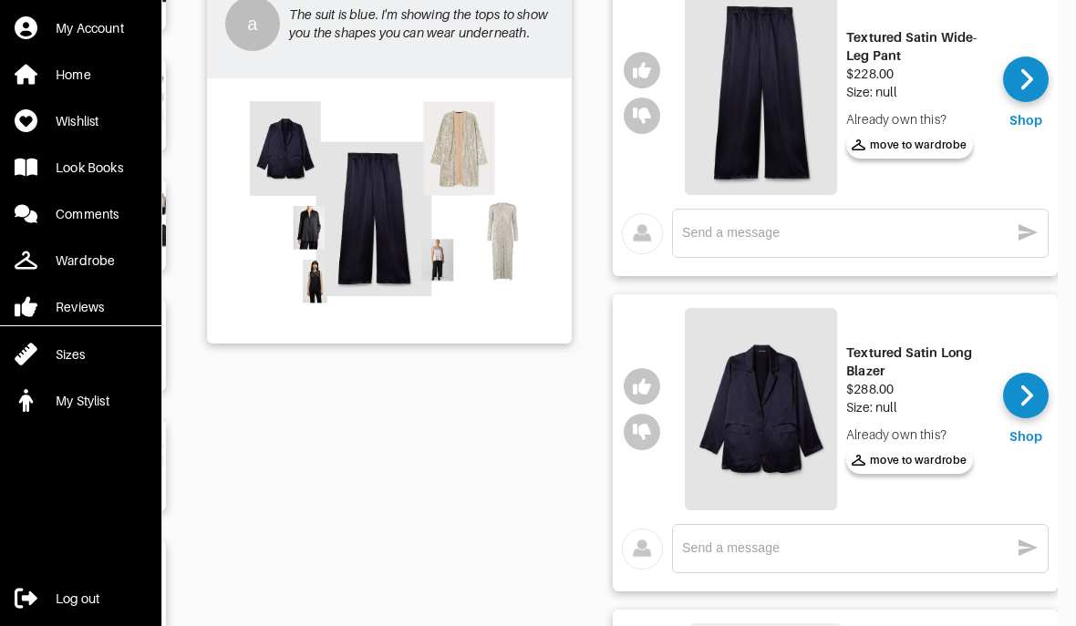
scroll to position [0, 123]
click at [1016, 385] on div at bounding box center [1026, 396] width 46 height 46
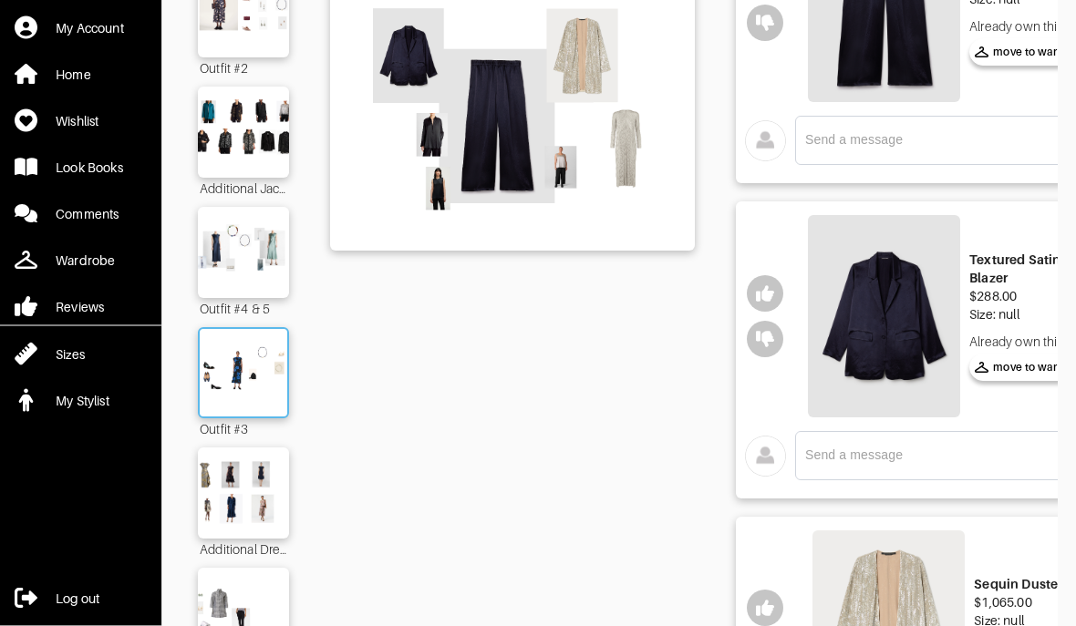
scroll to position [301, 0]
click at [237, 396] on img at bounding box center [243, 372] width 98 height 69
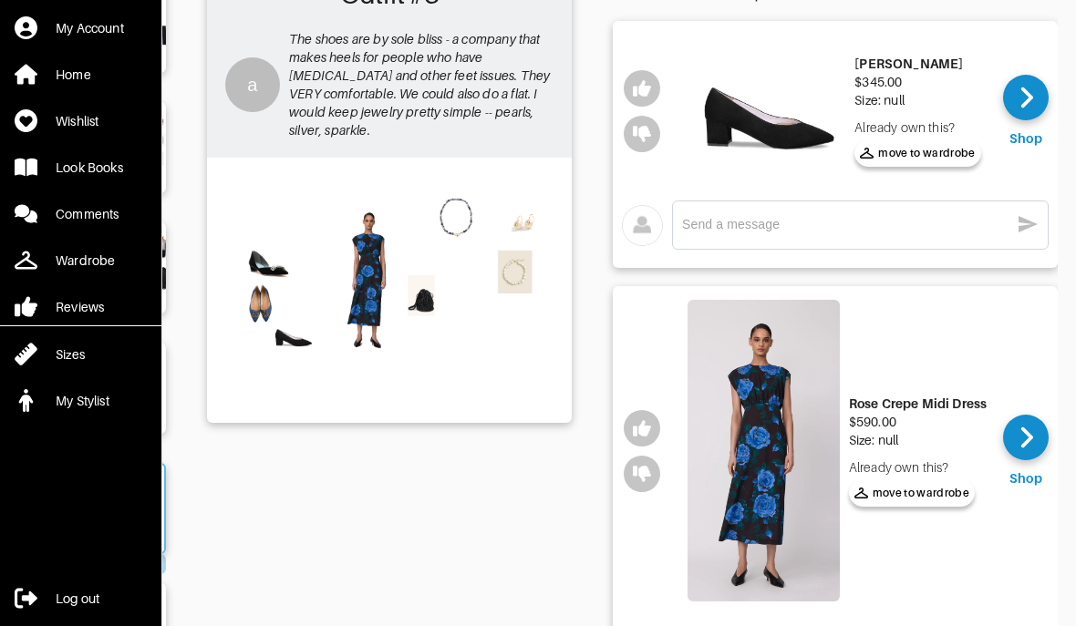
scroll to position [0, 123]
click at [1037, 445] on div at bounding box center [1026, 438] width 46 height 46
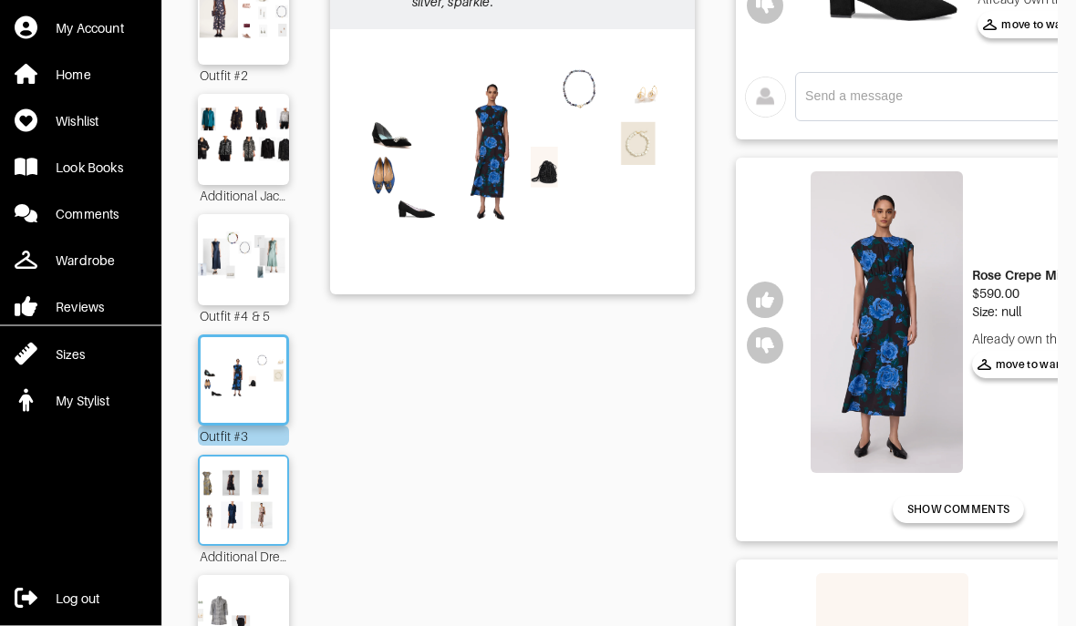
scroll to position [294, 0]
click at [230, 524] on img at bounding box center [243, 500] width 98 height 69
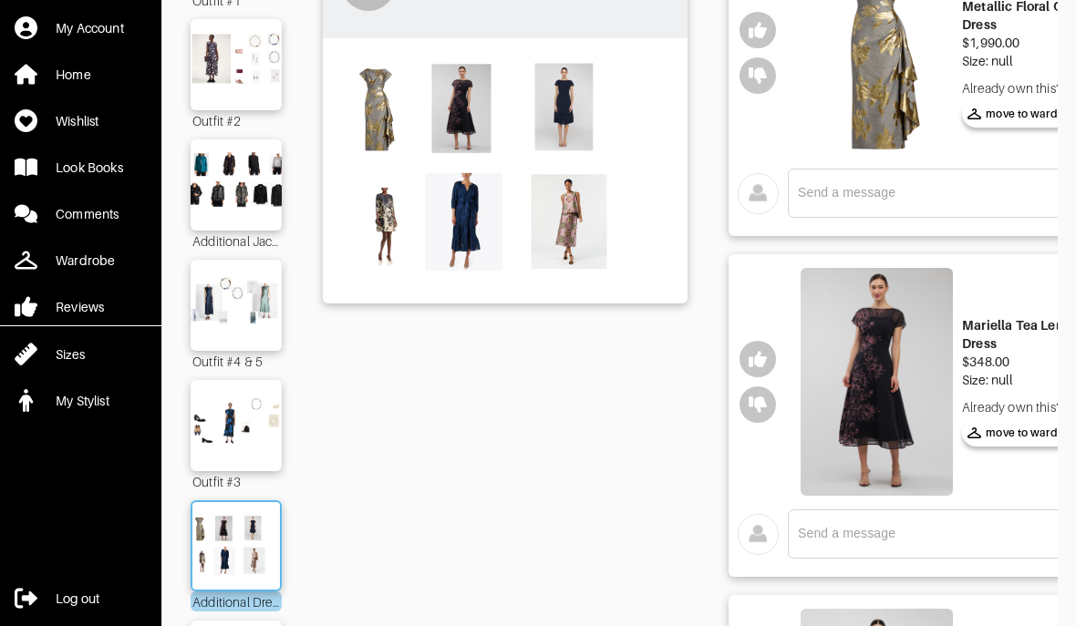
scroll to position [250, 0]
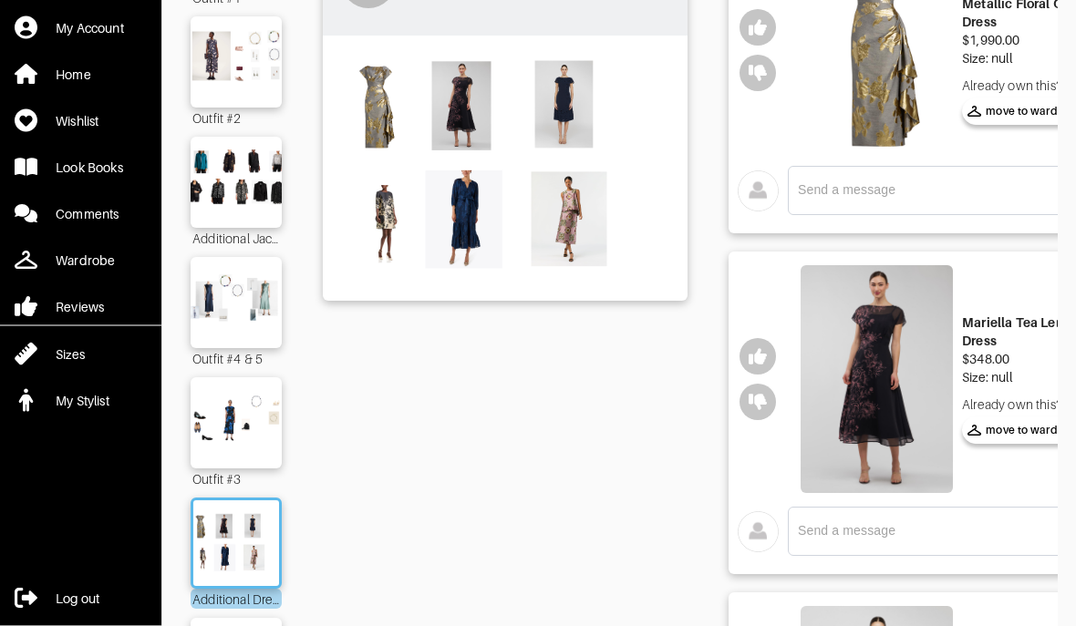
click at [858, 415] on img at bounding box center [877, 380] width 152 height 229
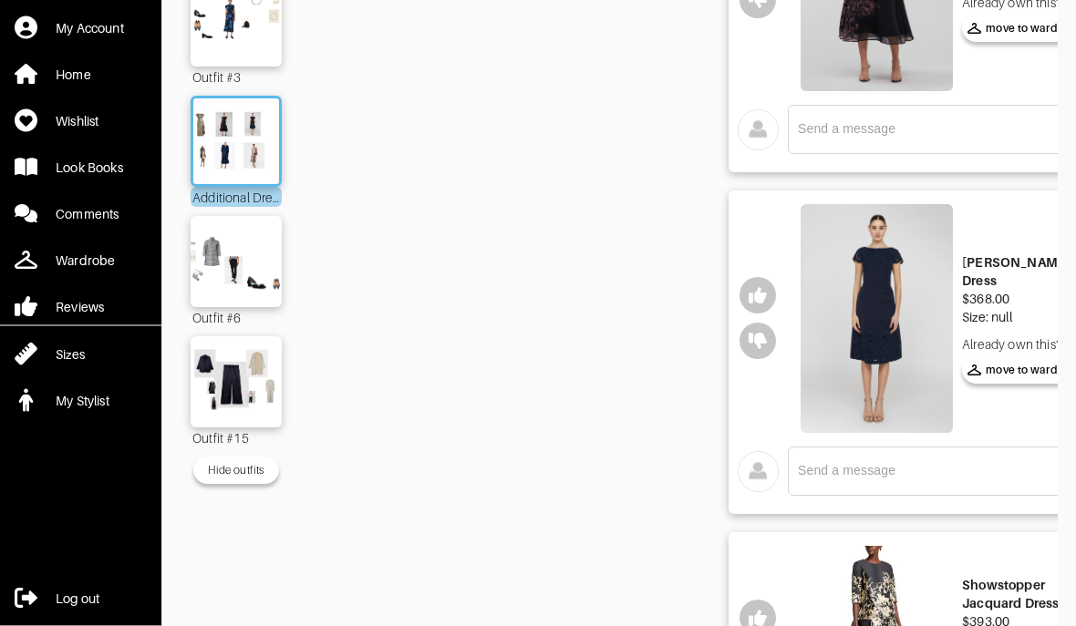
scroll to position [653, 0]
click at [865, 381] on img at bounding box center [877, 318] width 152 height 229
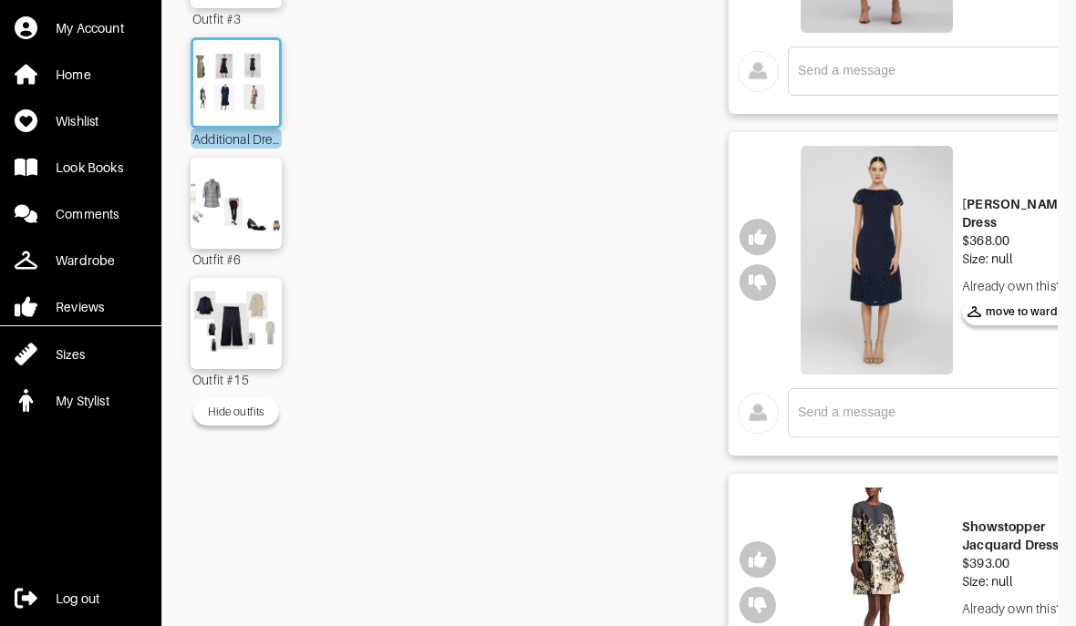
scroll to position [868, 0]
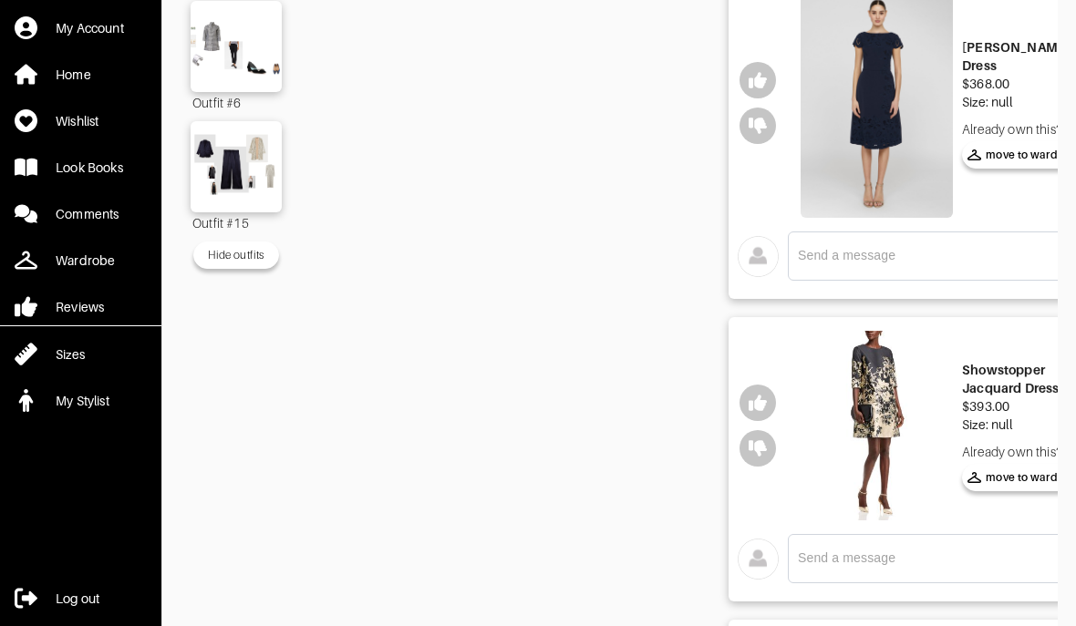
click at [827, 463] on img at bounding box center [877, 426] width 152 height 191
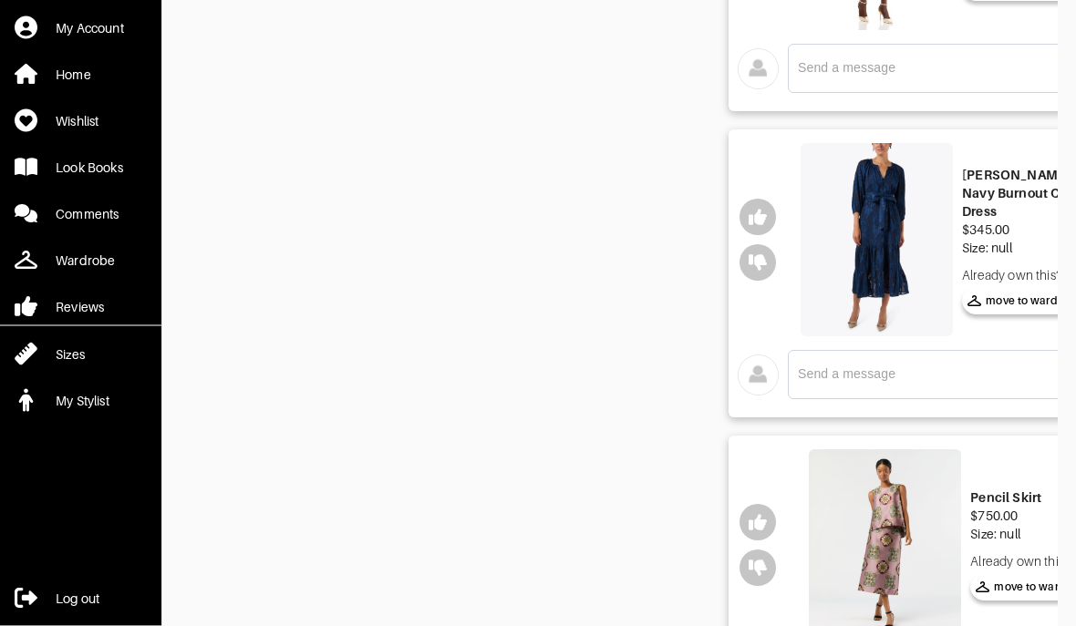
scroll to position [1359, 0]
click at [856, 279] on img at bounding box center [877, 239] width 152 height 193
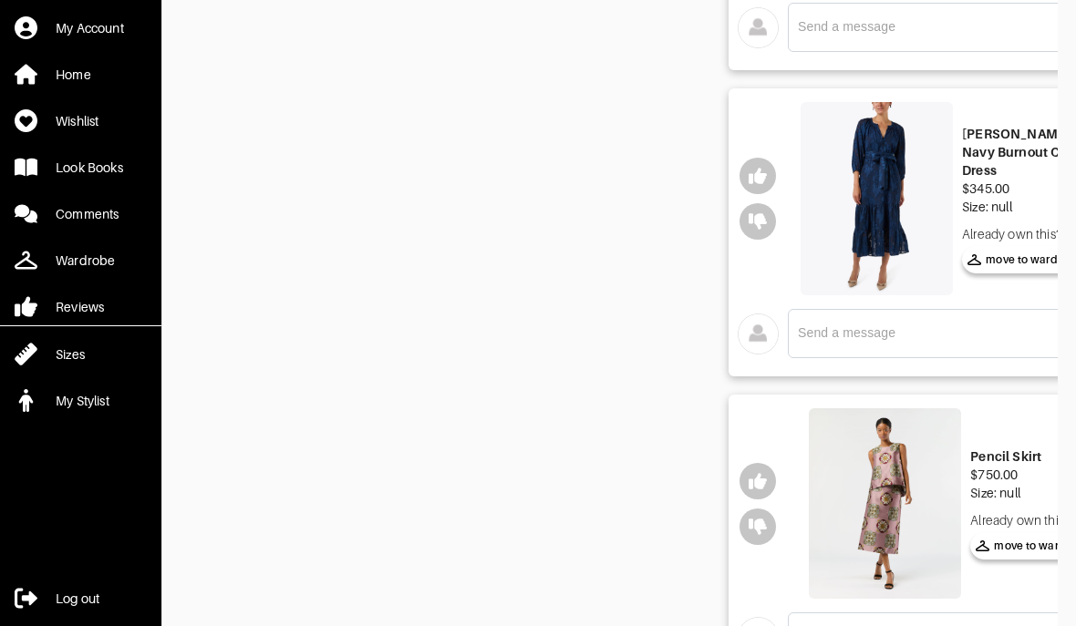
click at [875, 524] on img at bounding box center [885, 504] width 152 height 191
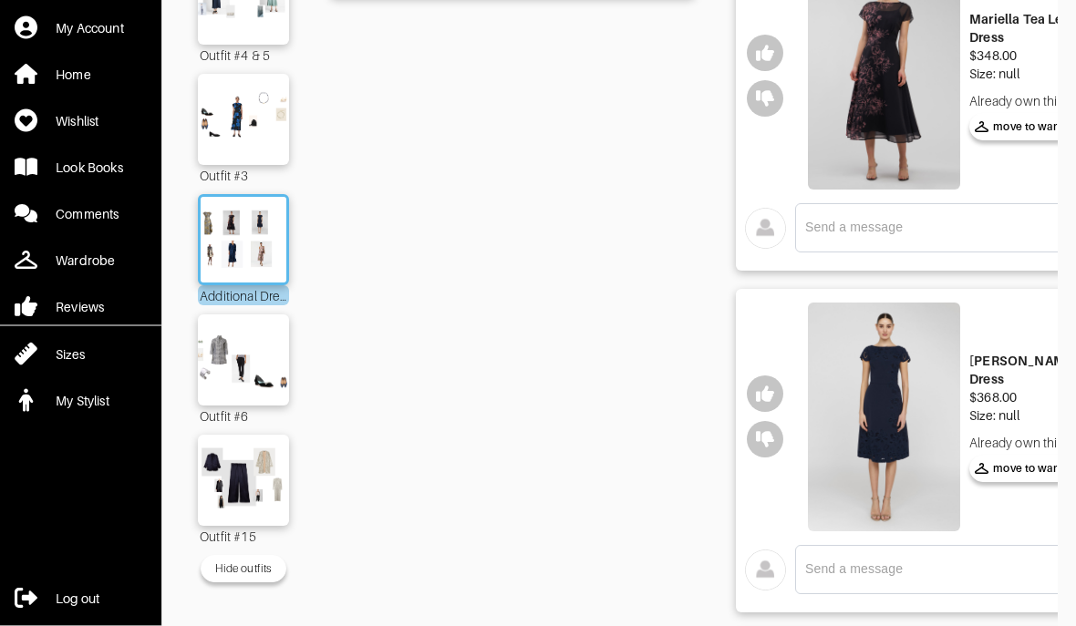
scroll to position [554, 0]
click at [237, 372] on img at bounding box center [243, 360] width 98 height 69
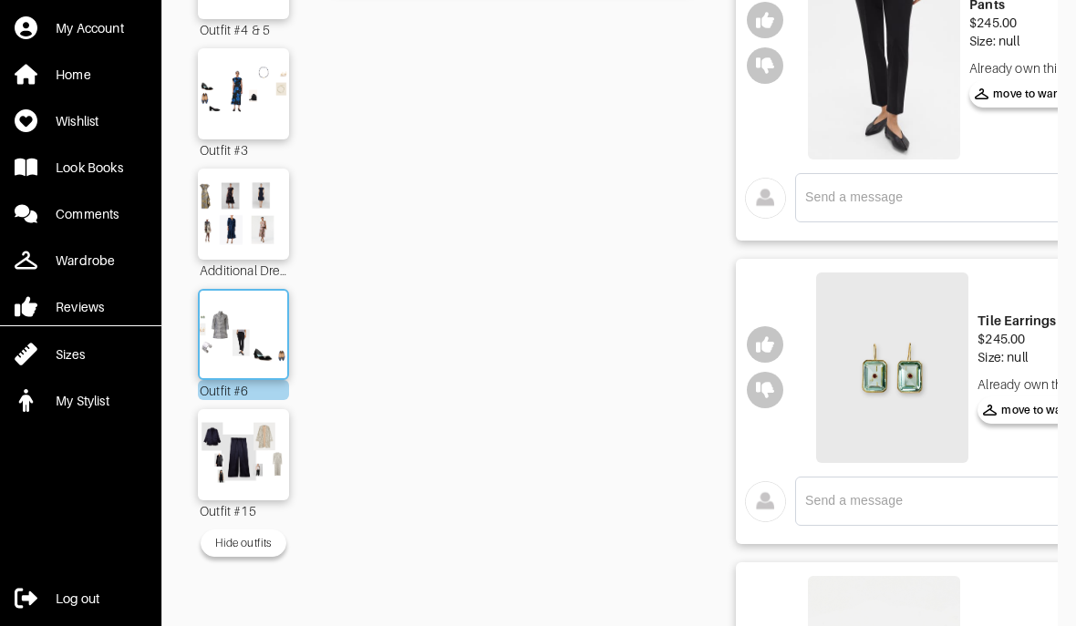
scroll to position [625, 0]
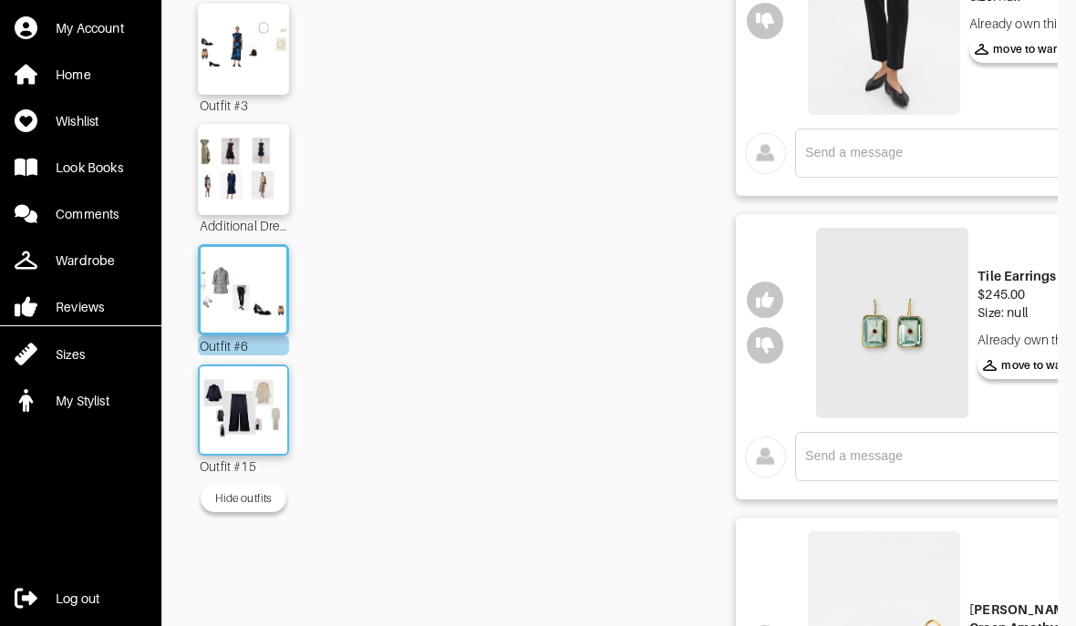
click at [239, 415] on img at bounding box center [243, 410] width 98 height 69
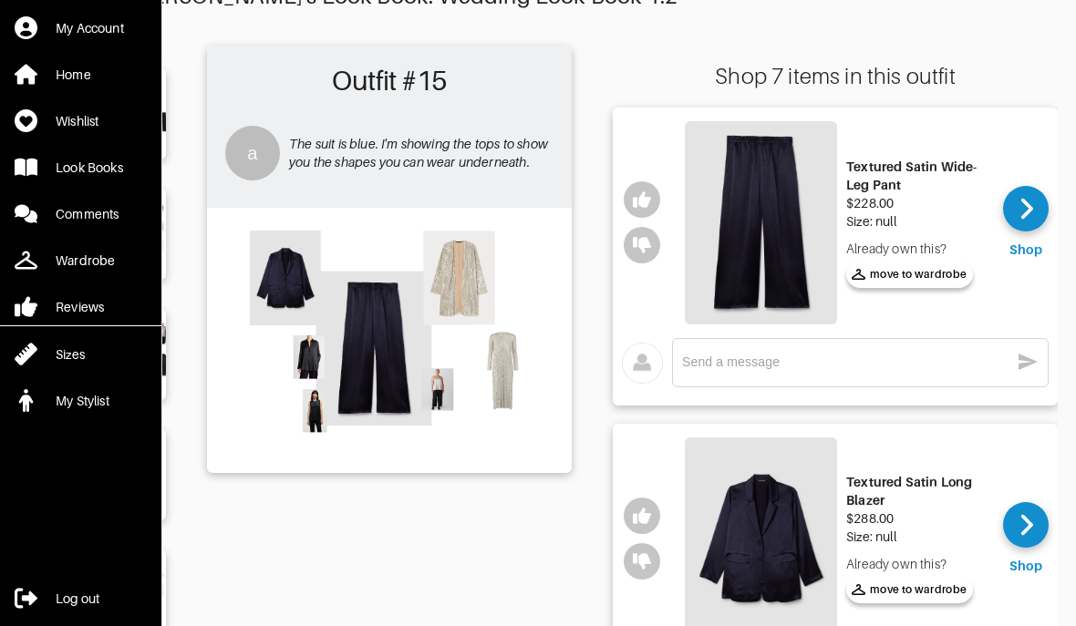
scroll to position [0, 123]
click at [1020, 216] on icon at bounding box center [1027, 208] width 14 height 27
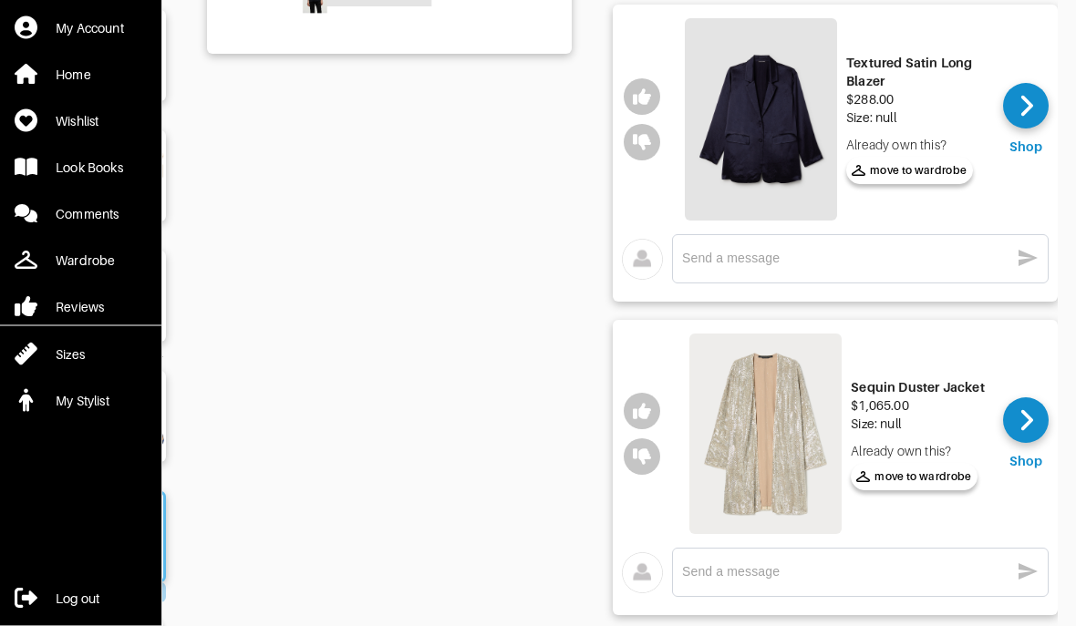
scroll to position [528, 0]
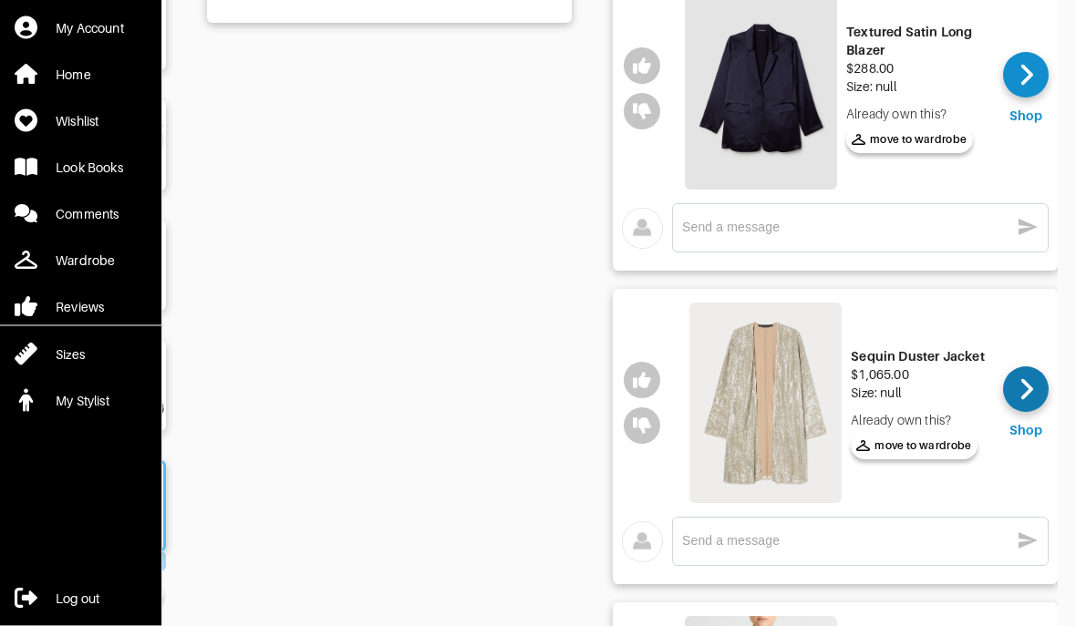
click at [1030, 381] on icon at bounding box center [1027, 390] width 14 height 27
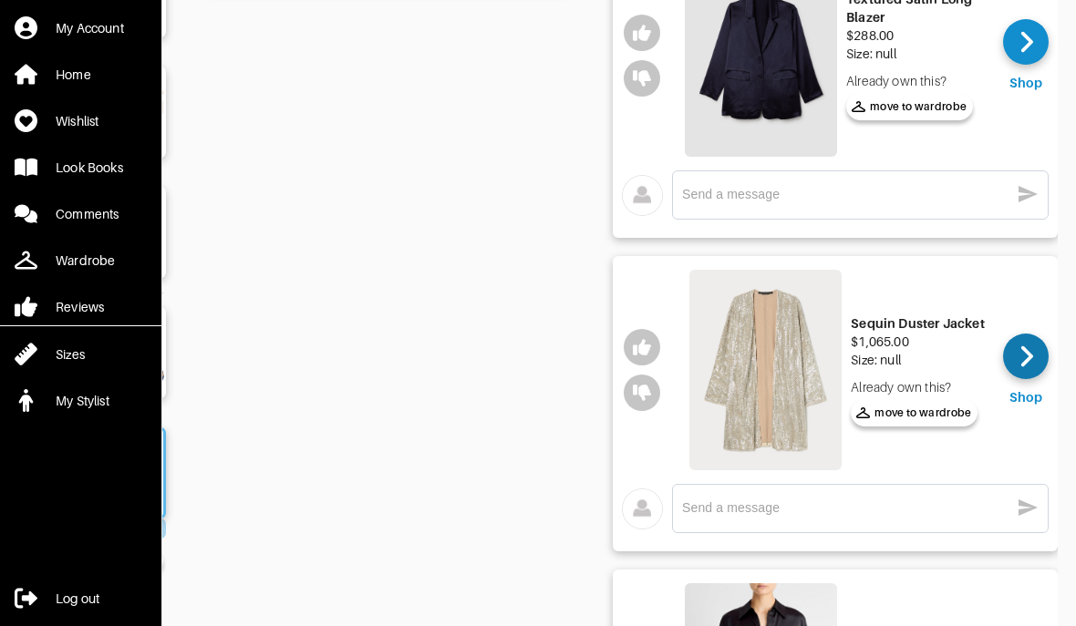
scroll to position [519, 0]
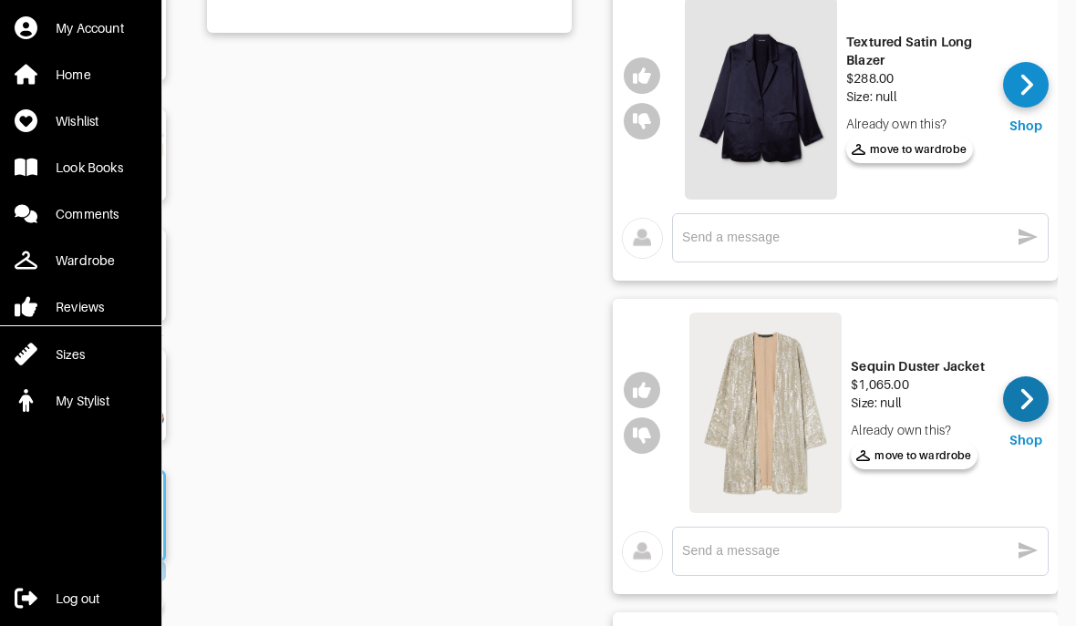
click at [1021, 401] on icon at bounding box center [1027, 399] width 14 height 27
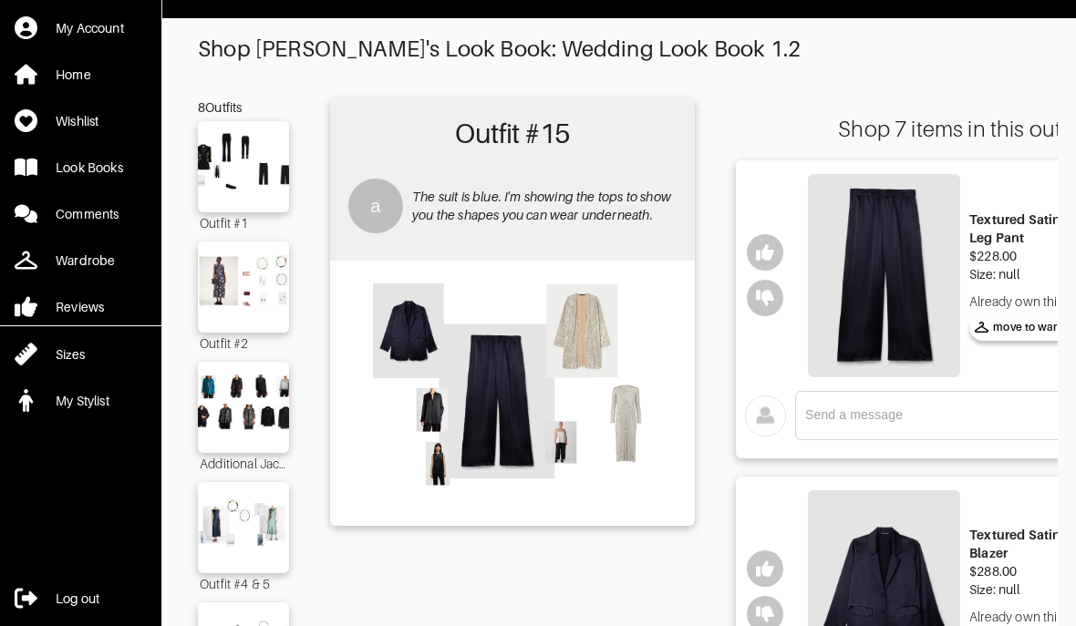
scroll to position [0, 0]
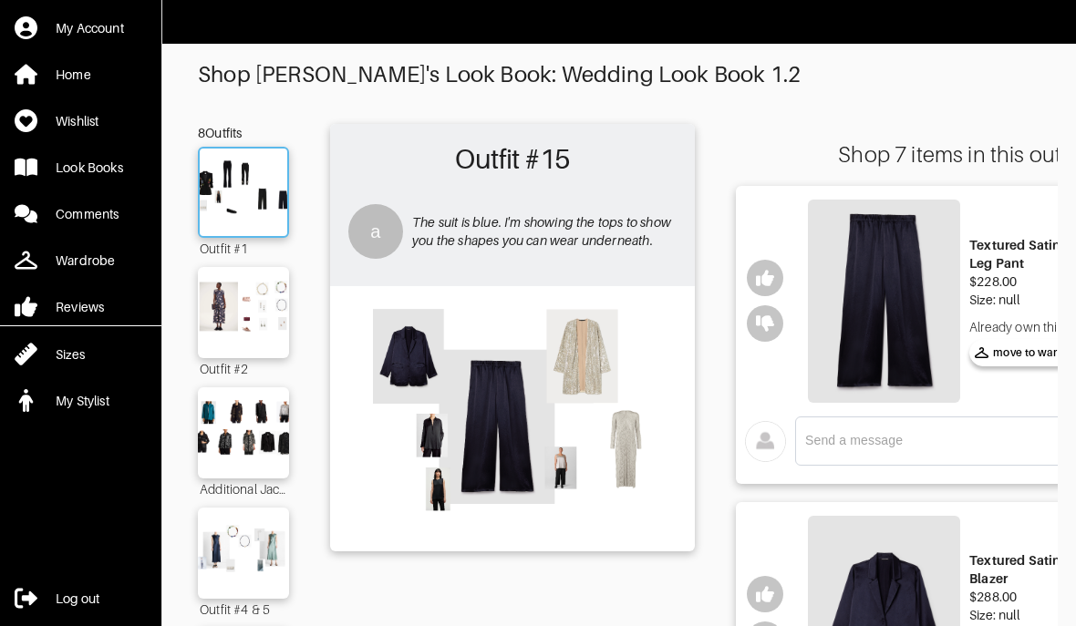
click at [242, 182] on img at bounding box center [243, 192] width 98 height 69
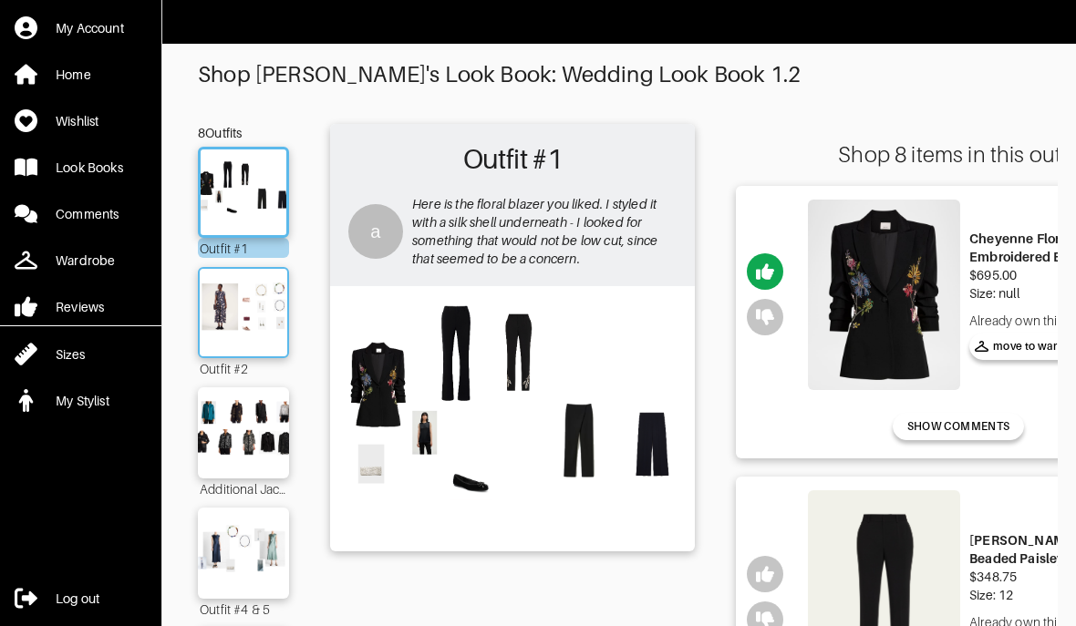
click at [237, 337] on img at bounding box center [243, 312] width 98 height 69
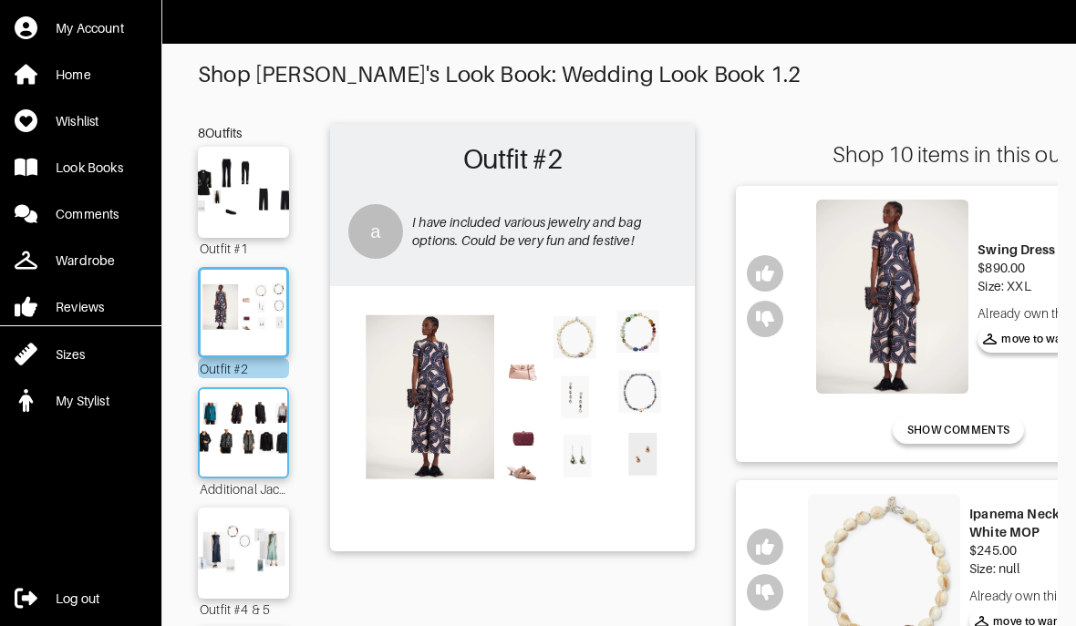
click at [243, 448] on img at bounding box center [243, 433] width 98 height 69
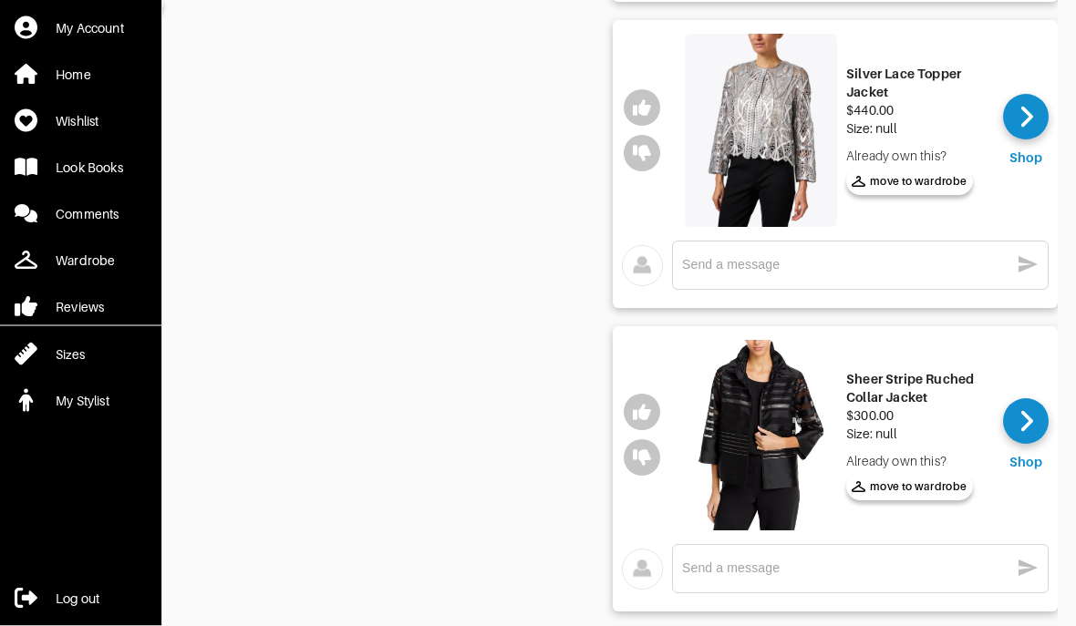
scroll to position [0, 123]
click at [1016, 120] on div at bounding box center [1026, 118] width 46 height 46
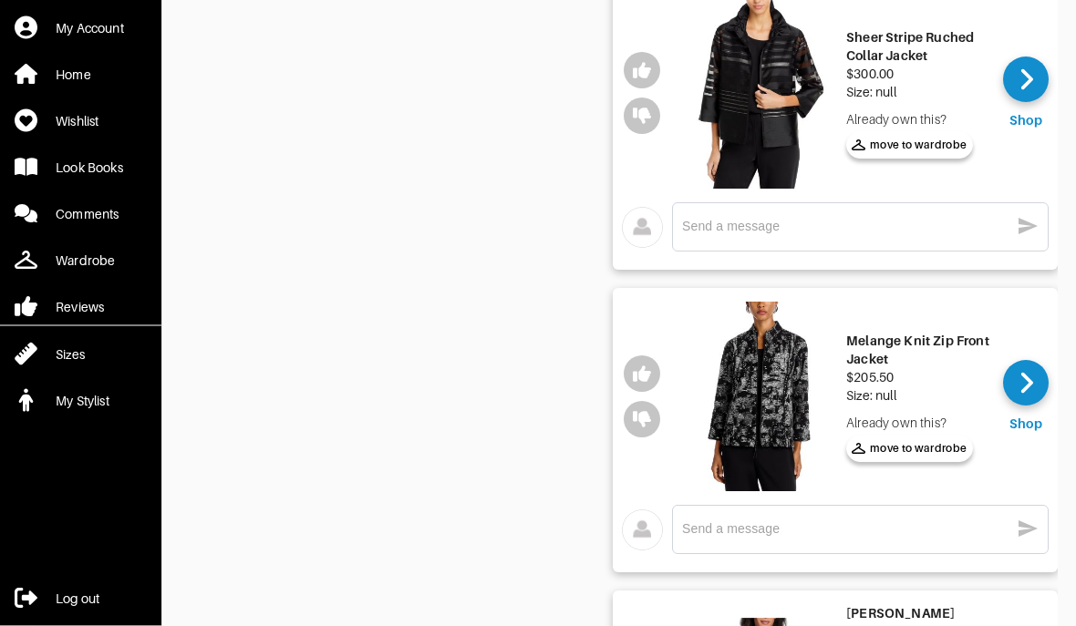
scroll to position [1462, 0]
click at [1032, 380] on icon at bounding box center [1027, 382] width 14 height 27
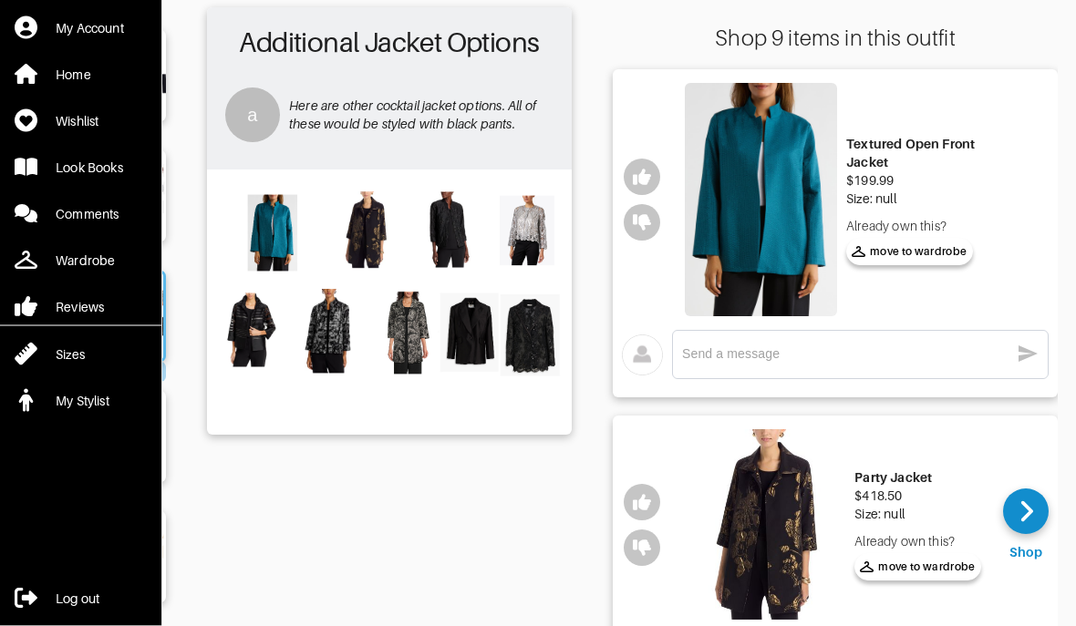
scroll to position [0, 123]
click at [767, 229] on img at bounding box center [761, 200] width 152 height 233
click at [781, 203] on img at bounding box center [761, 200] width 152 height 233
click at [771, 221] on img at bounding box center [761, 200] width 152 height 233
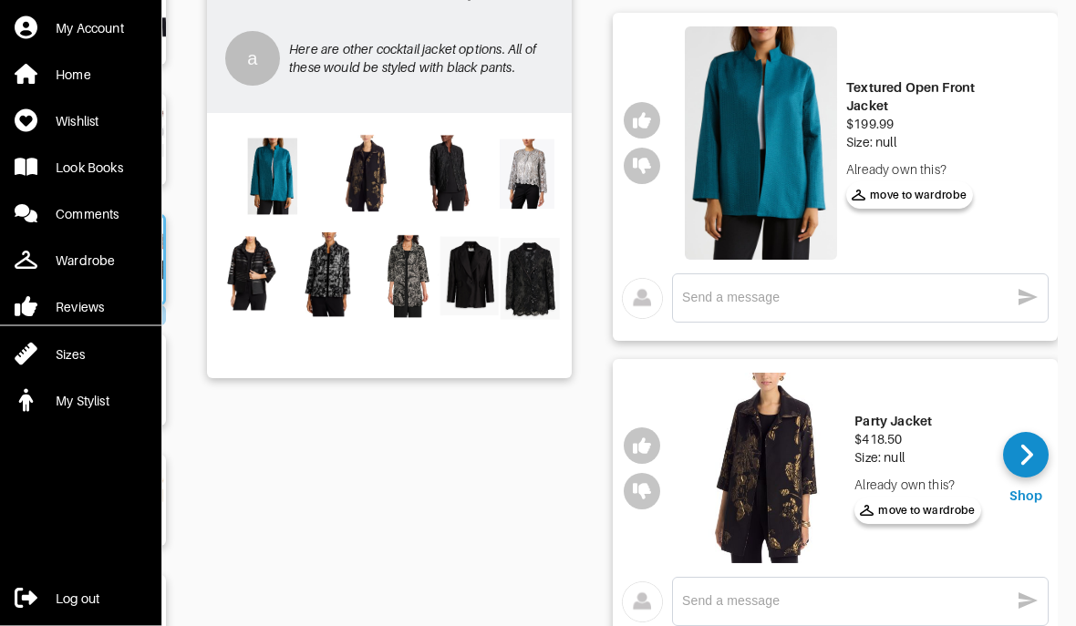
scroll to position [173, 0]
click at [1022, 477] on div at bounding box center [1026, 455] width 46 height 46
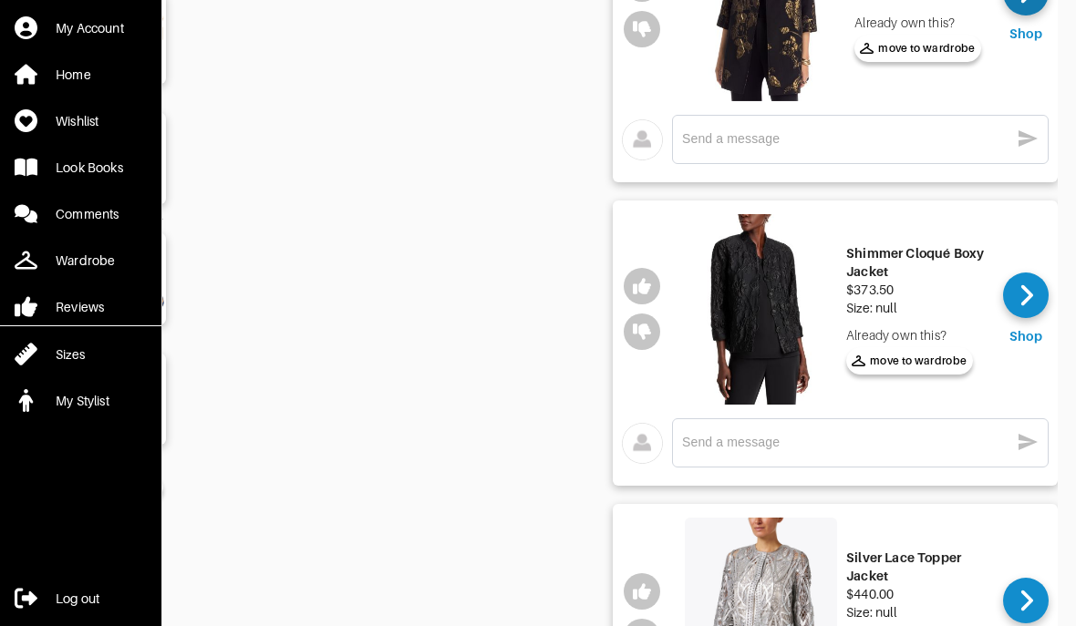
scroll to position [651, 0]
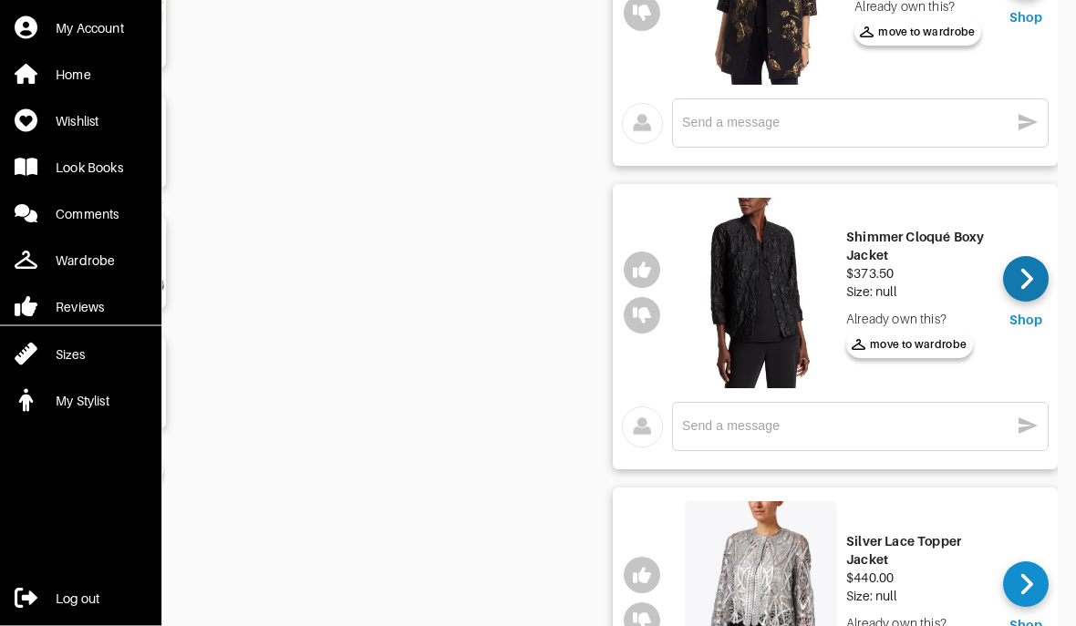
click at [1021, 285] on icon at bounding box center [1027, 279] width 14 height 27
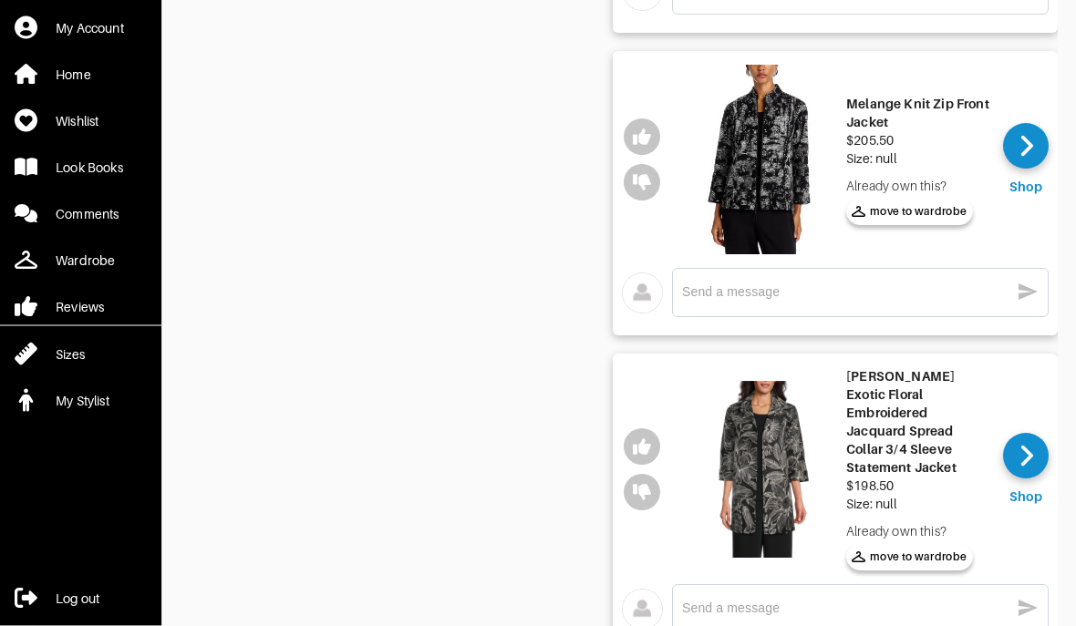
scroll to position [1699, 0]
click at [1029, 446] on icon at bounding box center [1026, 456] width 12 height 21
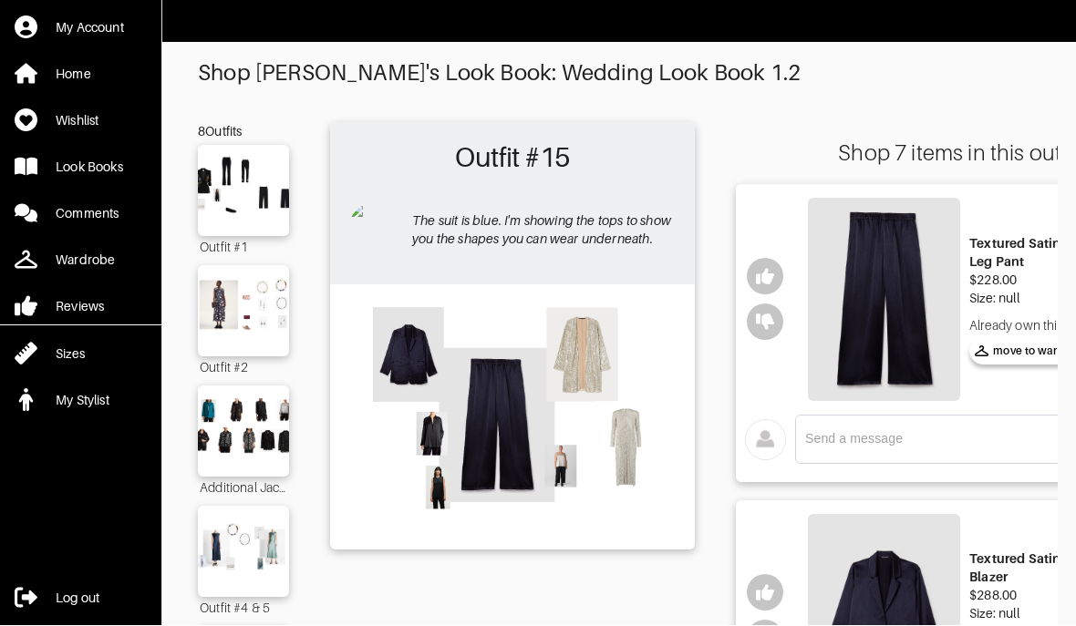
scroll to position [1, 0]
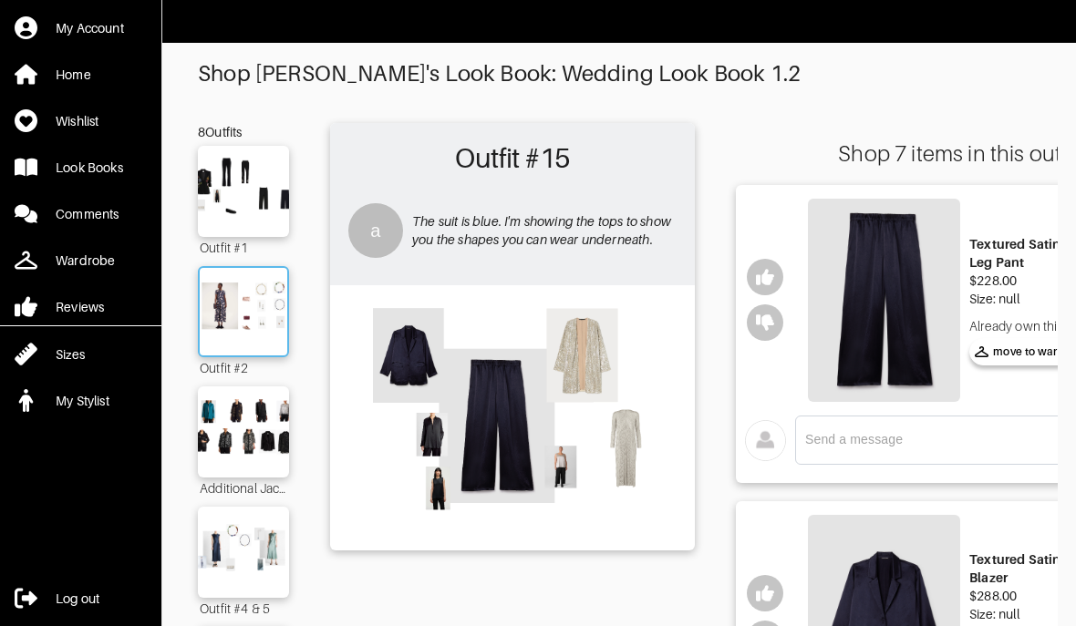
click at [223, 313] on img at bounding box center [243, 311] width 98 height 69
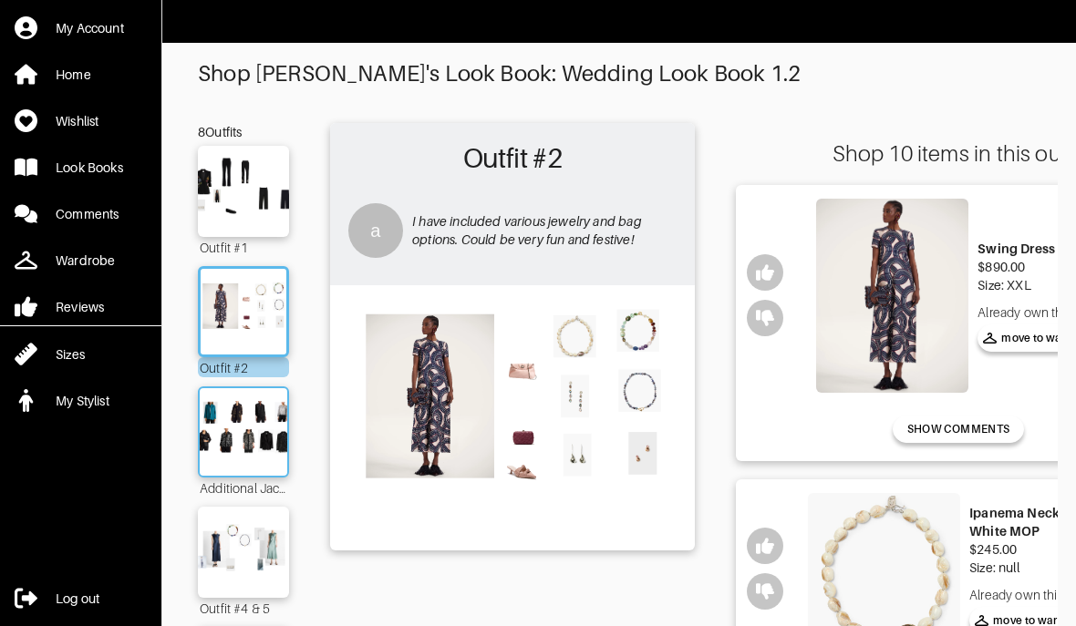
click at [219, 443] on img at bounding box center [243, 432] width 98 height 69
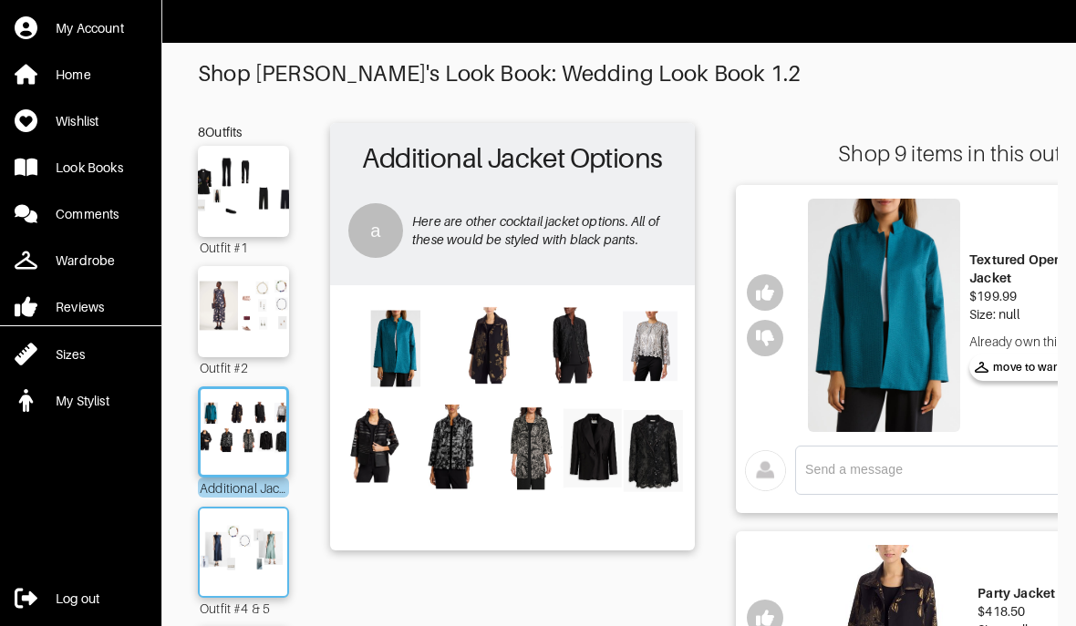
click at [209, 544] on img at bounding box center [243, 552] width 98 height 69
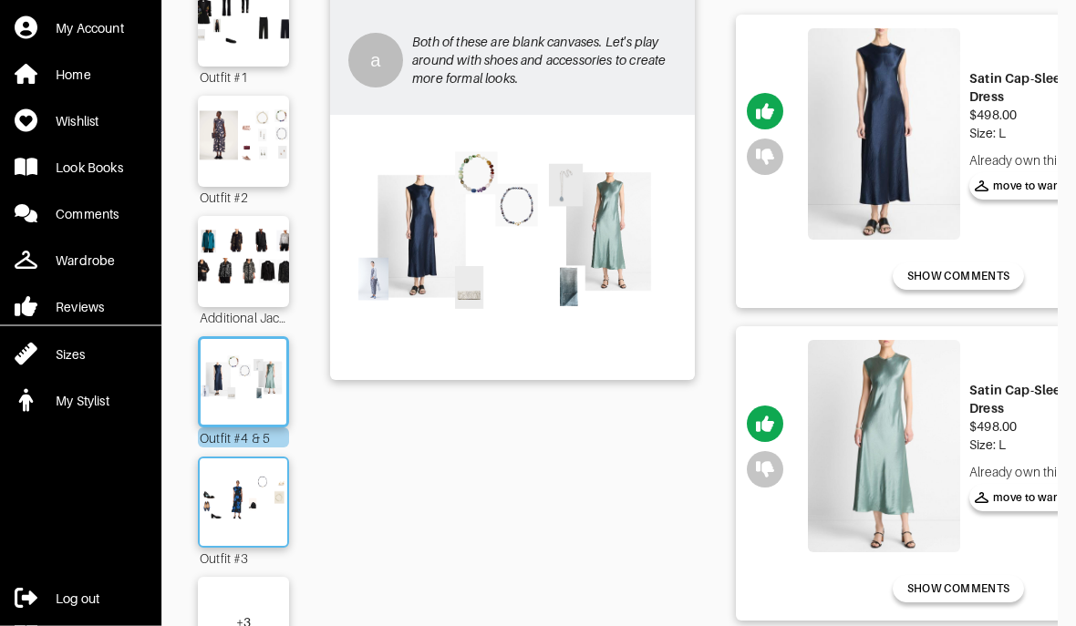
scroll to position [171, 0]
click at [230, 524] on img at bounding box center [243, 502] width 98 height 69
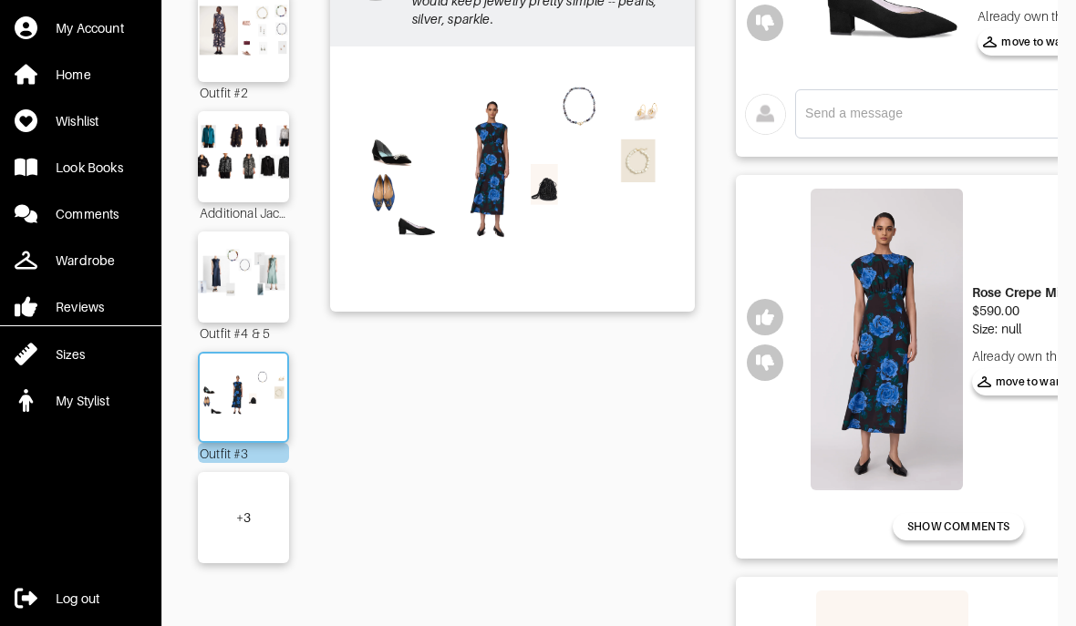
scroll to position [253, 0]
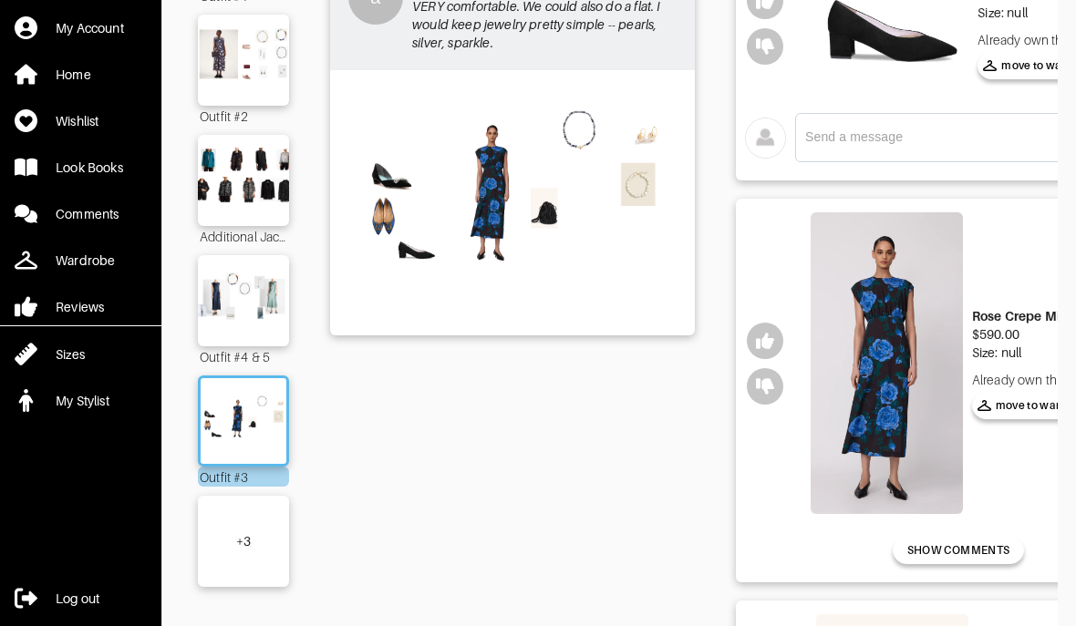
click at [226, 563] on div "+ 3" at bounding box center [243, 541] width 91 height 91
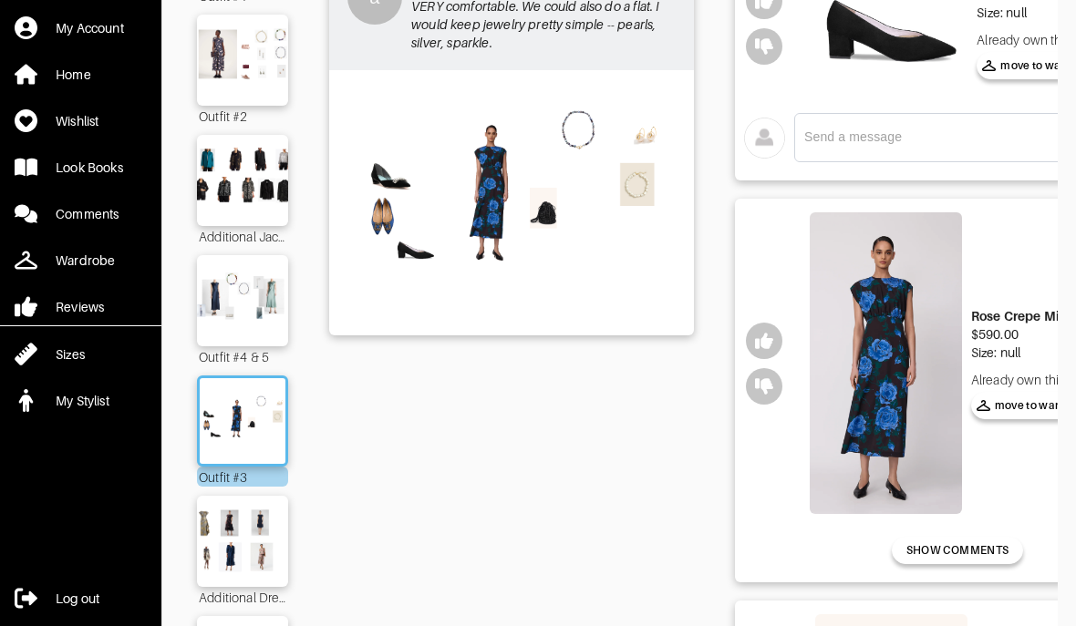
scroll to position [0, 4]
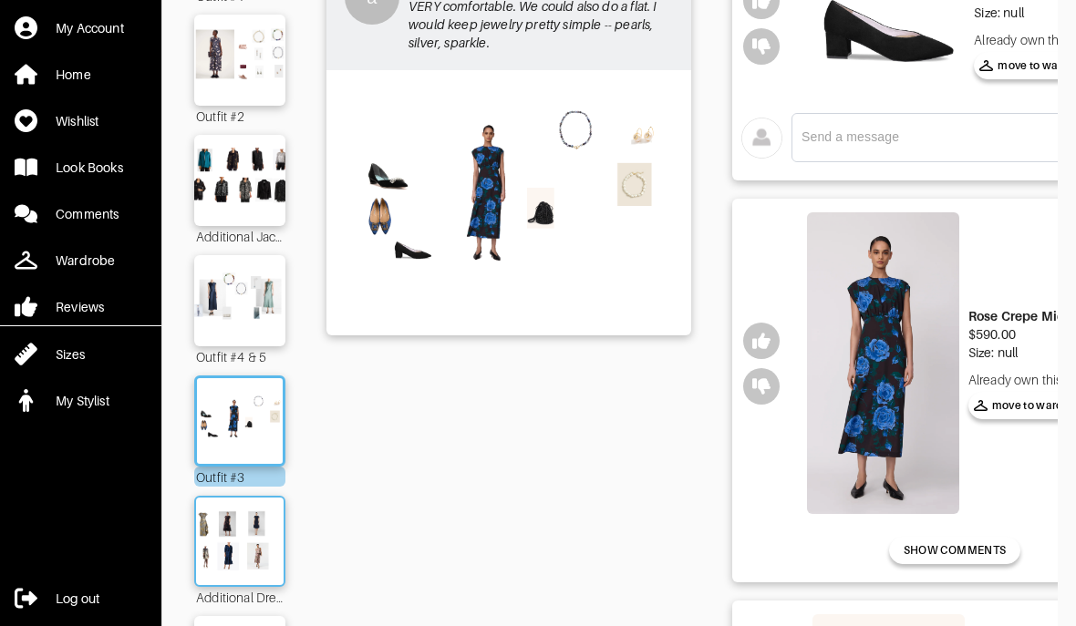
click at [217, 551] on img at bounding box center [240, 541] width 98 height 69
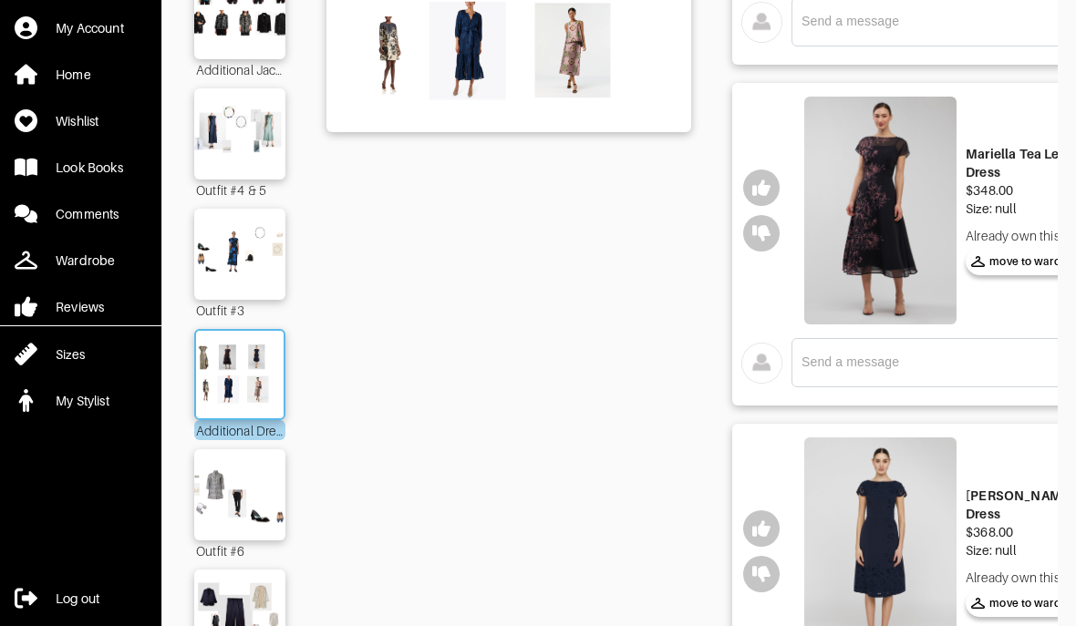
scroll to position [419, 0]
click at [894, 236] on img at bounding box center [880, 211] width 152 height 229
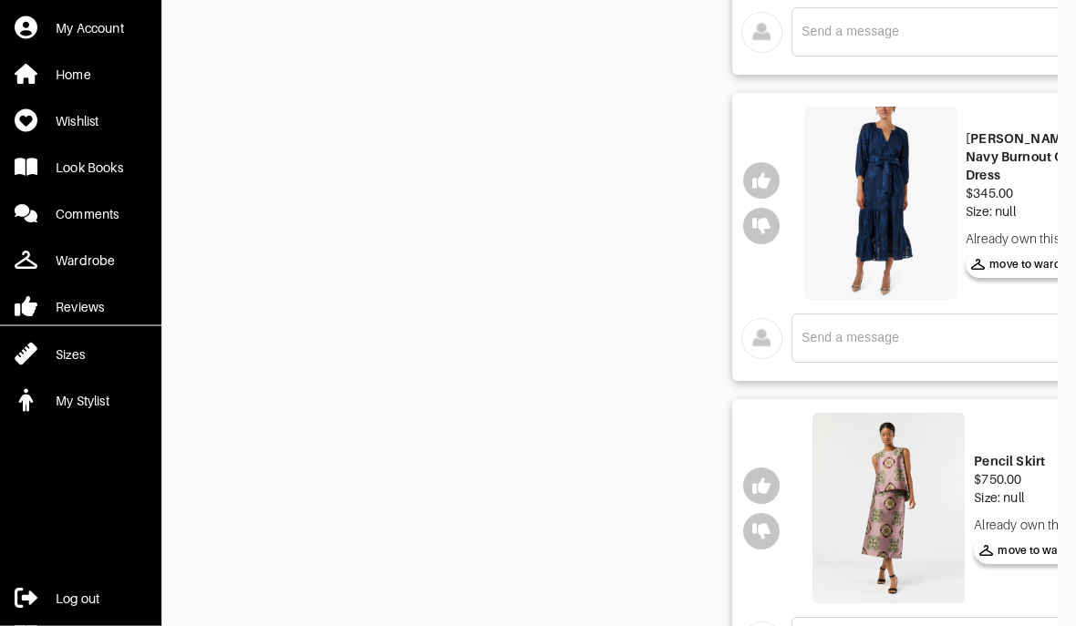
scroll to position [1395, 0]
click at [873, 228] on img at bounding box center [880, 203] width 152 height 193
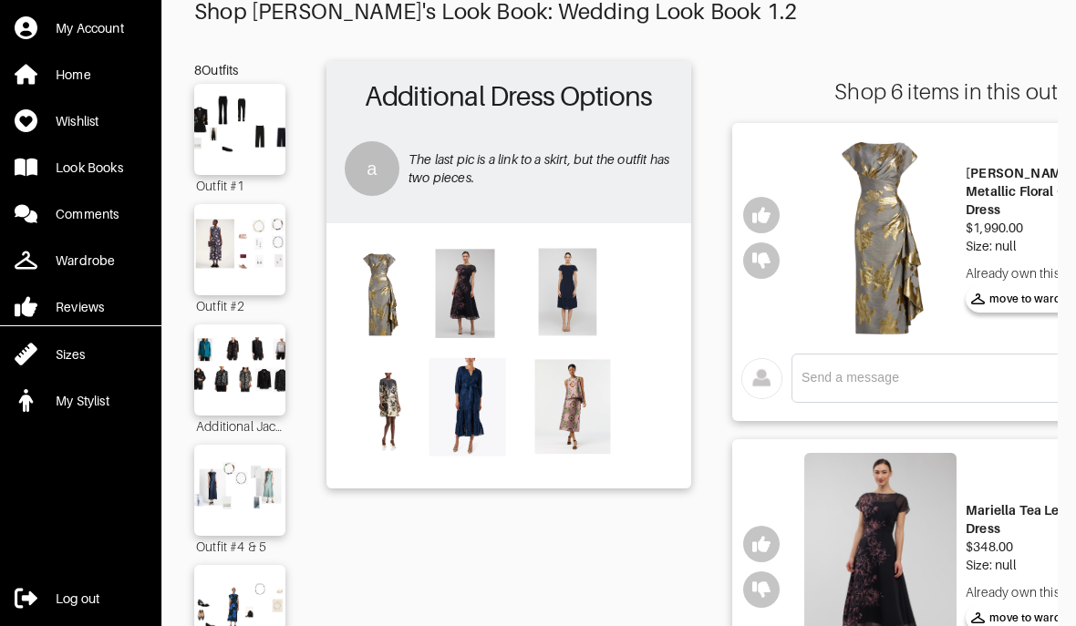
scroll to position [0, 0]
